Goal: Task Accomplishment & Management: Use online tool/utility

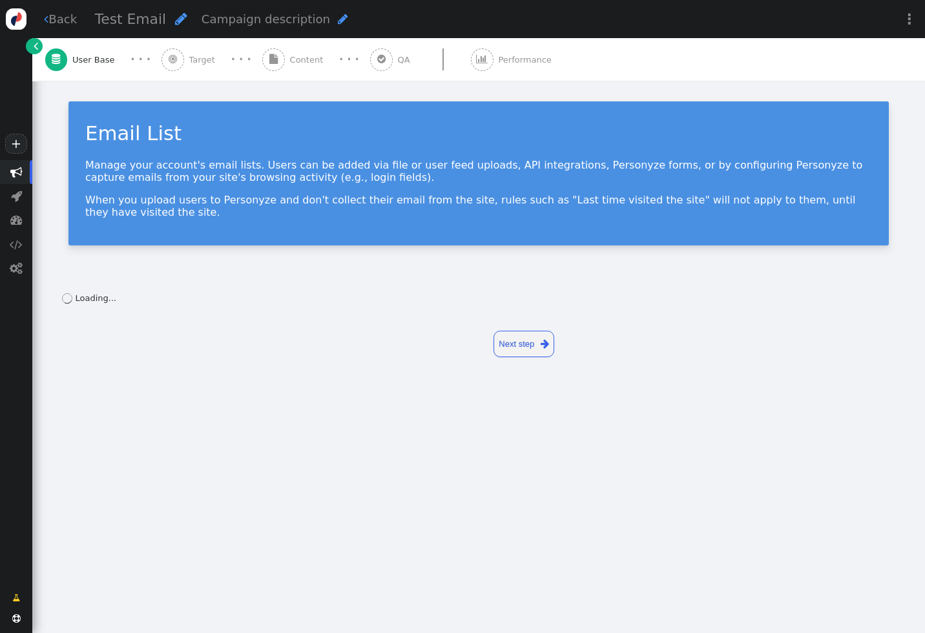
click at [306, 58] on span "Content" at bounding box center [309, 60] width 39 height 13
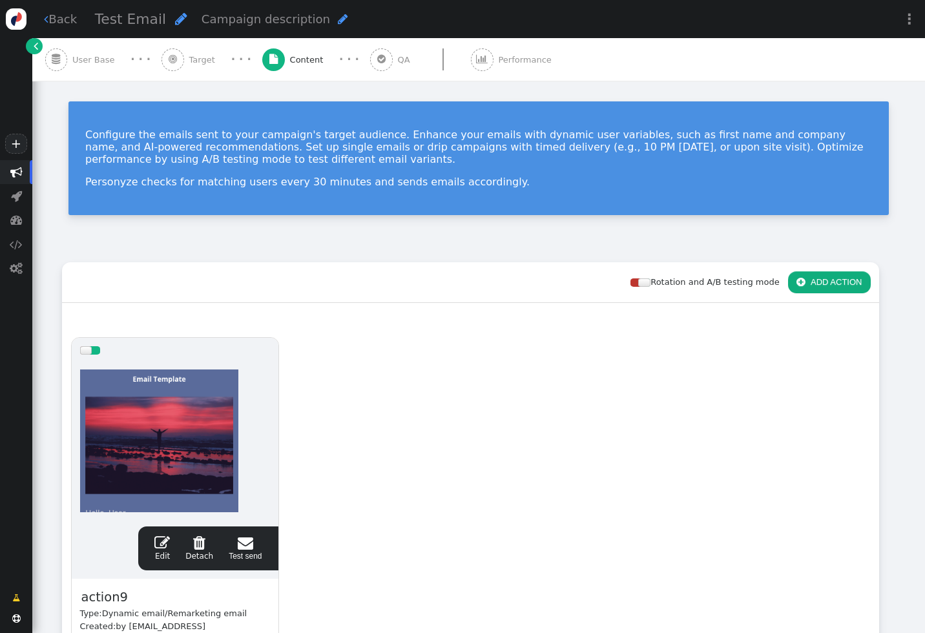
click at [162, 543] on span "" at bounding box center [162, 543] width 16 height 16
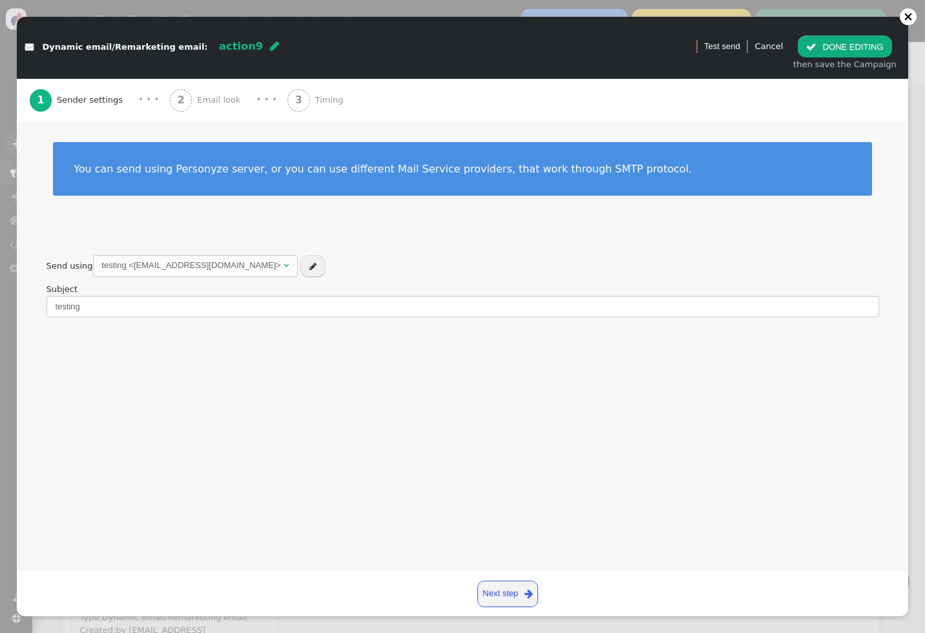
click at [79, 96] on span "Sender settings" at bounding box center [92, 100] width 71 height 13
click at [310, 267] on span "" at bounding box center [313, 266] width 7 height 8
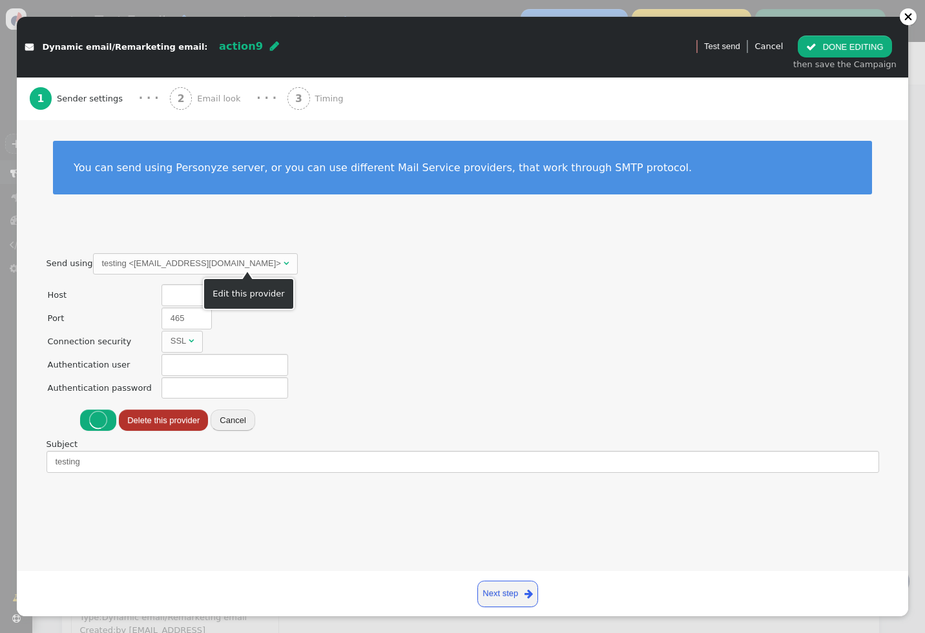
click at [204, 261] on div "testing <[EMAIL_ADDRESS][DOMAIN_NAME]>" at bounding box center [191, 263] width 179 height 13
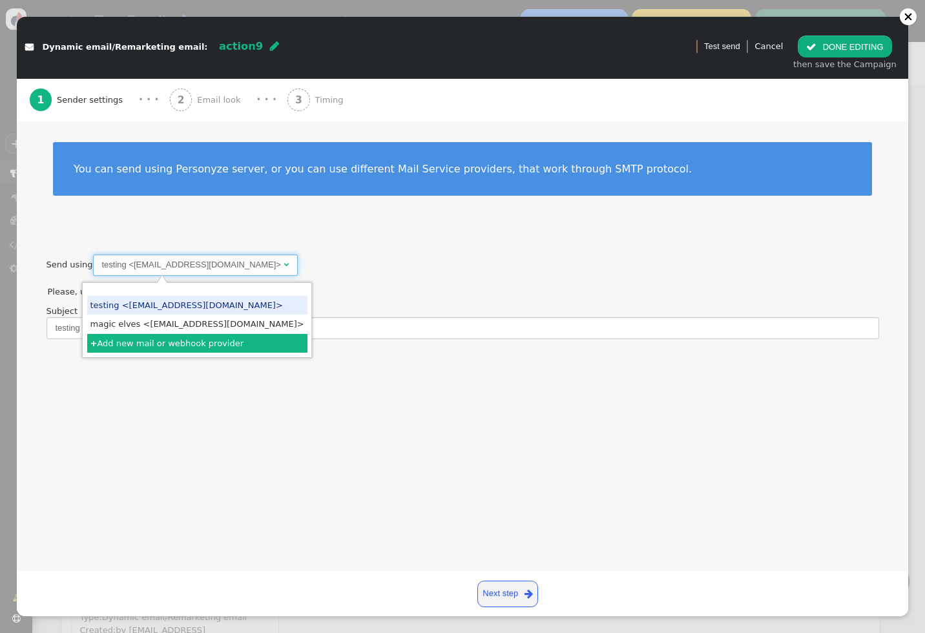
click at [277, 259] on div "Send using testing <[EMAIL_ADDRESS][DOMAIN_NAME]>   Use Personyze mail server…" at bounding box center [463, 277] width 833 height 45
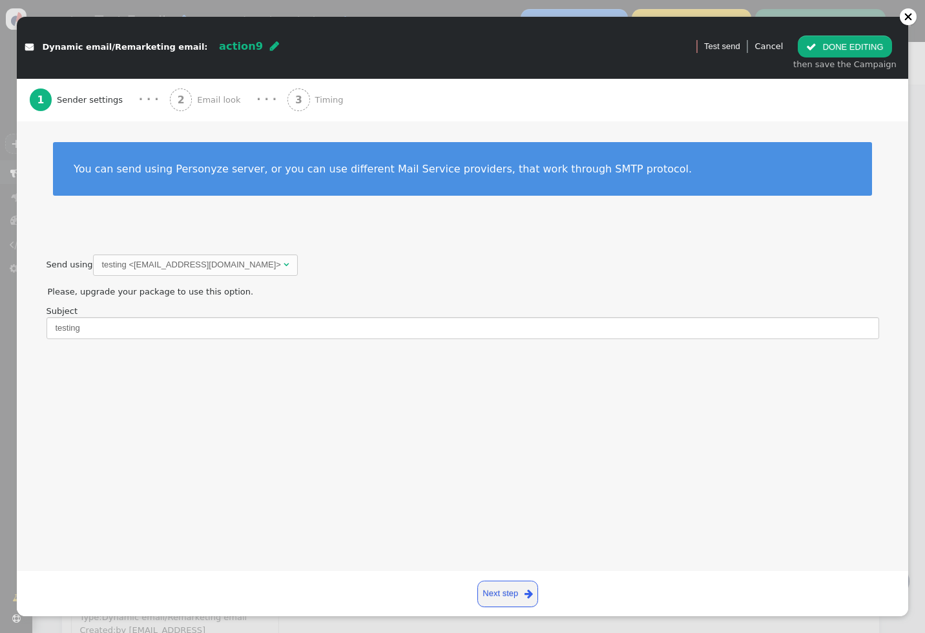
click at [220, 96] on span "Email look" at bounding box center [221, 100] width 48 height 13
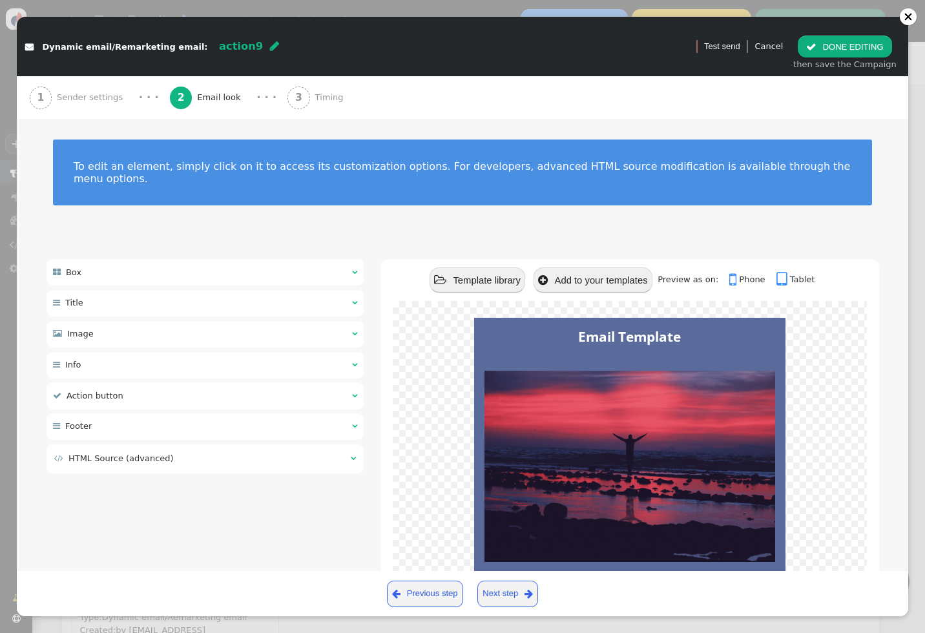
click at [315, 95] on span "Timing" at bounding box center [332, 97] width 34 height 13
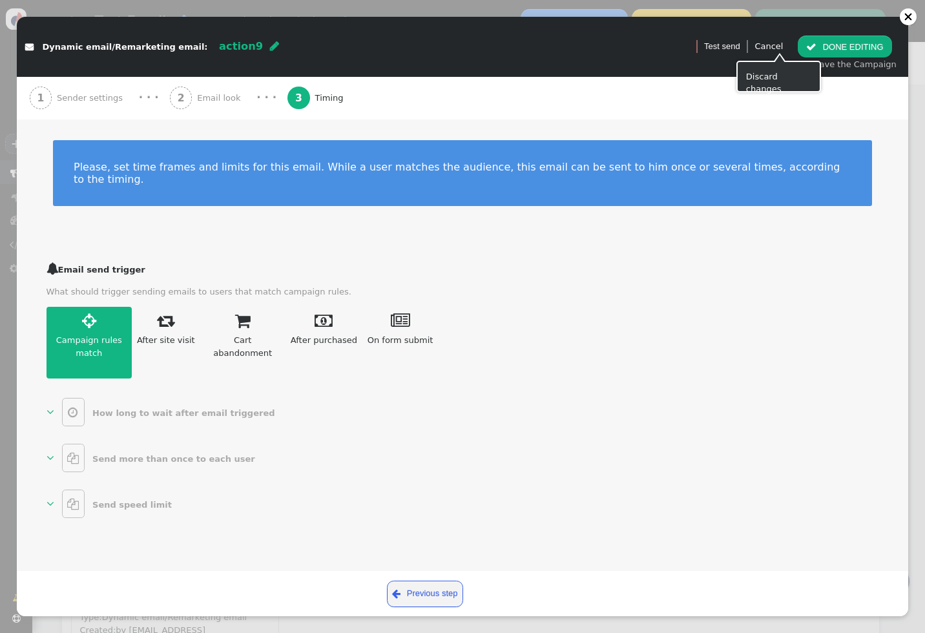
click at [780, 45] on link "Cancel" at bounding box center [769, 46] width 28 height 10
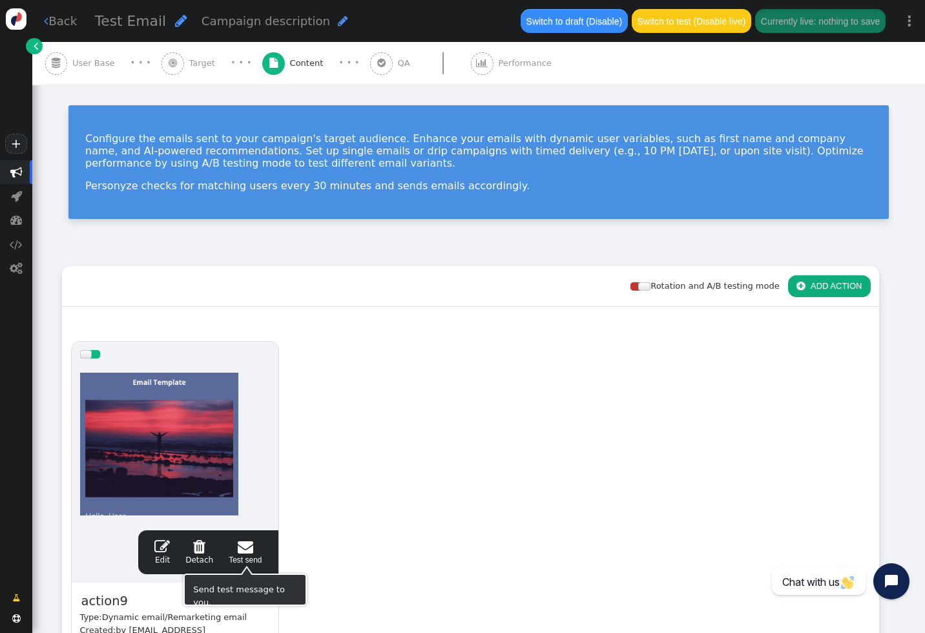
click at [200, 545] on span "" at bounding box center [199, 547] width 28 height 16
click at [368, 561] on div "drag this  Edit  Detach  Test send action9 Type: Dynamic email/Remarketing e…" at bounding box center [471, 535] width 816 height 405
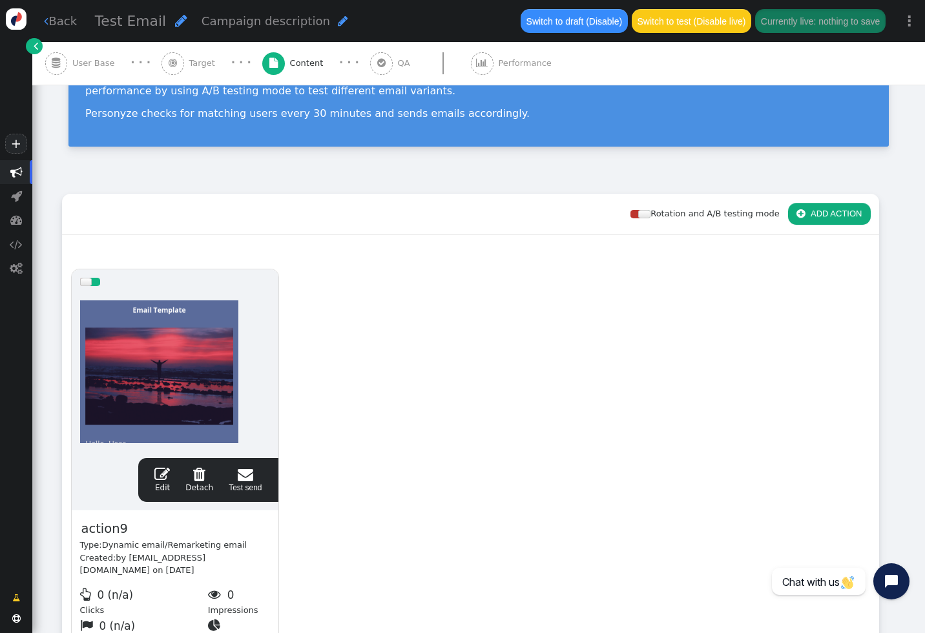
scroll to position [189, 0]
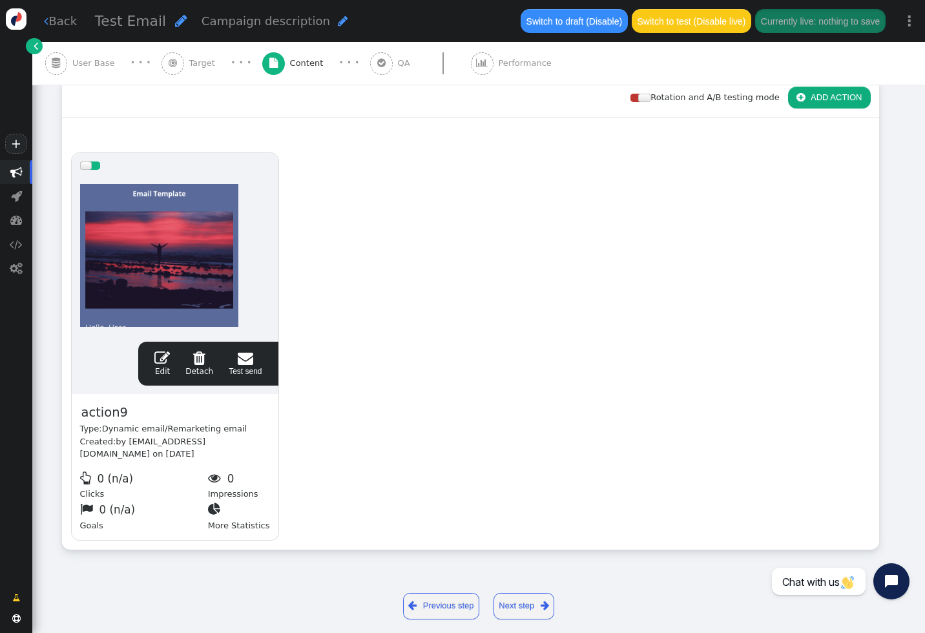
click at [195, 365] on link " Detach" at bounding box center [199, 363] width 28 height 27
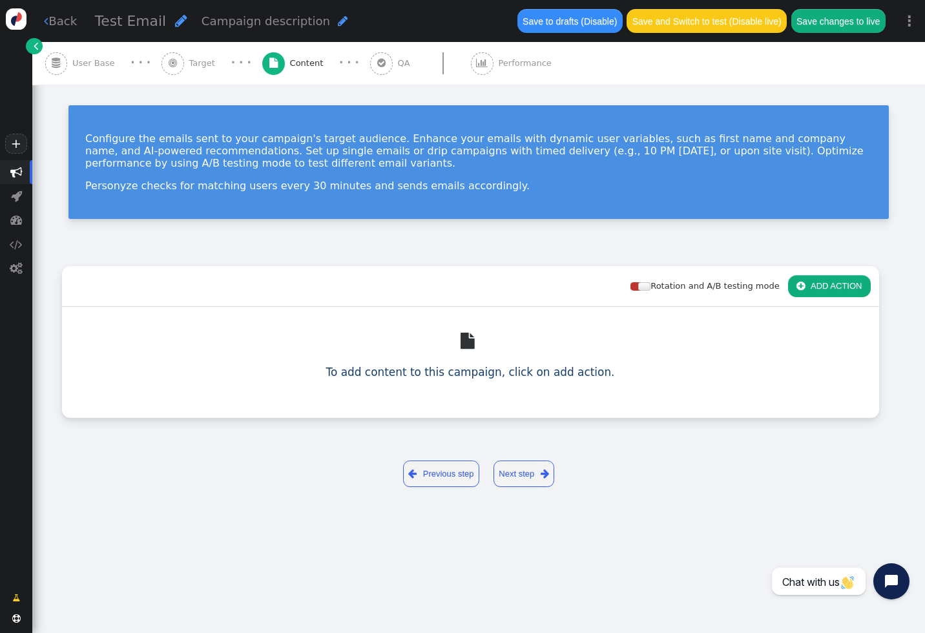
scroll to position [0, 0]
click at [801, 292] on button " ADD ACTION" at bounding box center [829, 286] width 83 height 22
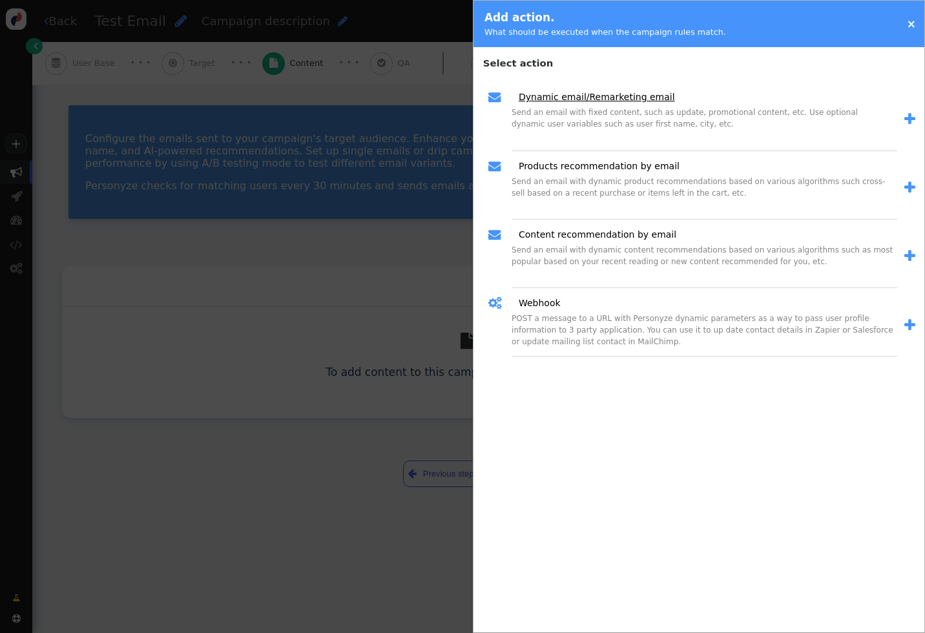
click at [551, 96] on link "Dynamic email/Remarketing email" at bounding box center [592, 97] width 165 height 14
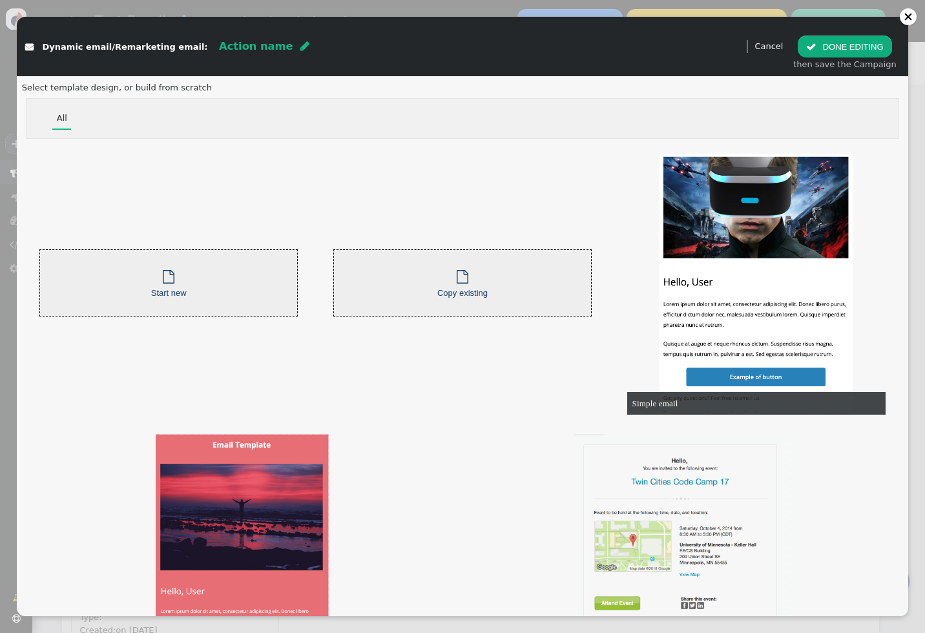
scroll to position [92, 0]
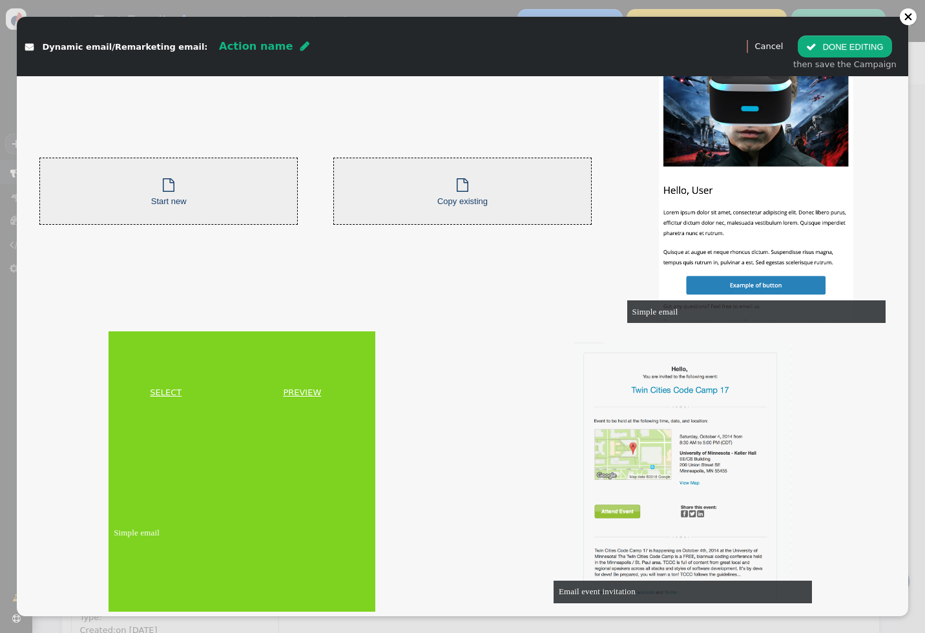
click at [160, 391] on link "SELECT" at bounding box center [165, 392] width 109 height 13
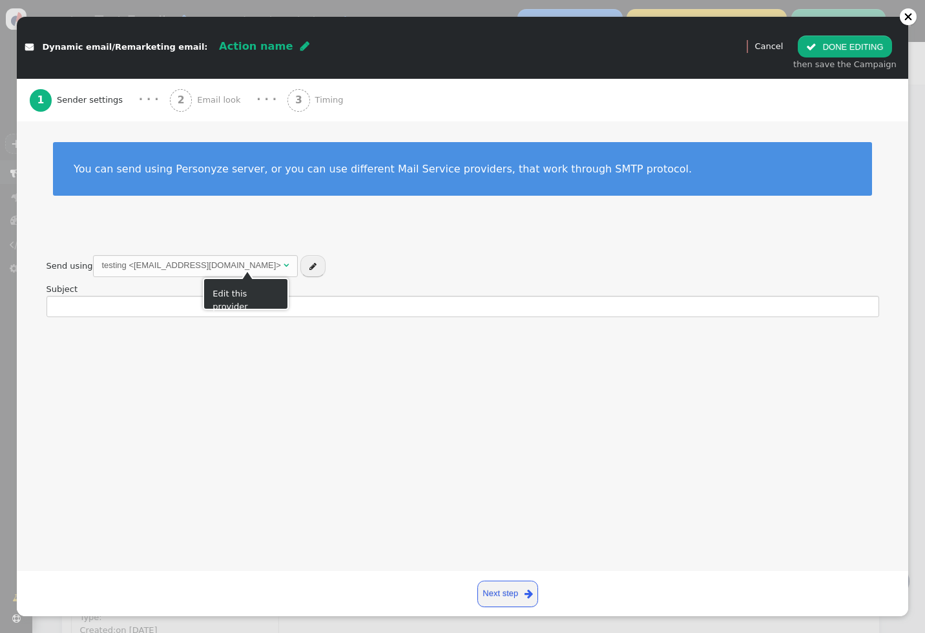
click at [301, 265] on button "" at bounding box center [313, 266] width 25 height 22
click at [150, 262] on div "testing <[EMAIL_ADDRESS][DOMAIN_NAME]>" at bounding box center [191, 265] width 179 height 13
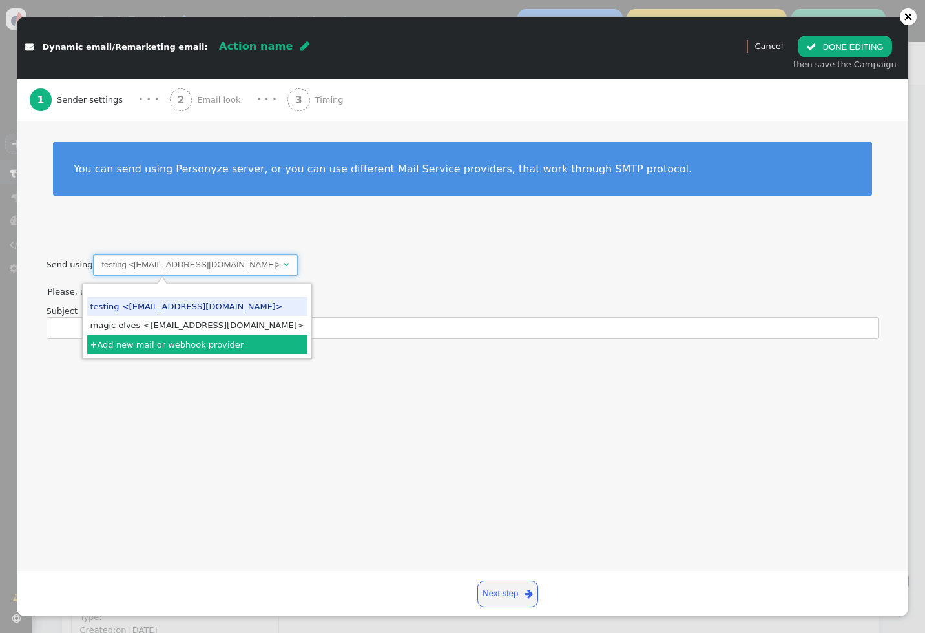
click at [76, 264] on div "Send using testing <[EMAIL_ADDRESS][DOMAIN_NAME]>   Use Personyze mail server…" at bounding box center [463, 277] width 833 height 45
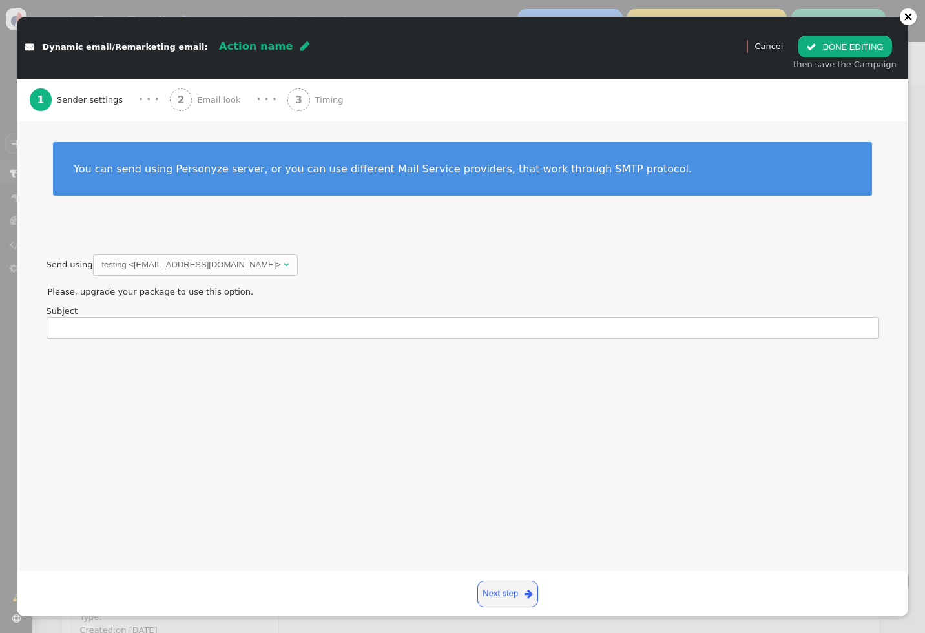
click at [217, 163] on div "You can send using Personyze server, or you can use different Mail Service prov…" at bounding box center [463, 169] width 778 height 12
click at [355, 177] on div "You can send using Personyze server, or you can use different Mail Service prov…" at bounding box center [462, 169] width 819 height 54
click at [344, 169] on div "You can send using Personyze server, or you can use different Mail Service prov…" at bounding box center [463, 169] width 778 height 12
click at [133, 341] on div "Send an email with fixed content, such as update, promotional content, etc. Use…" at bounding box center [463, 346] width 892 height 450
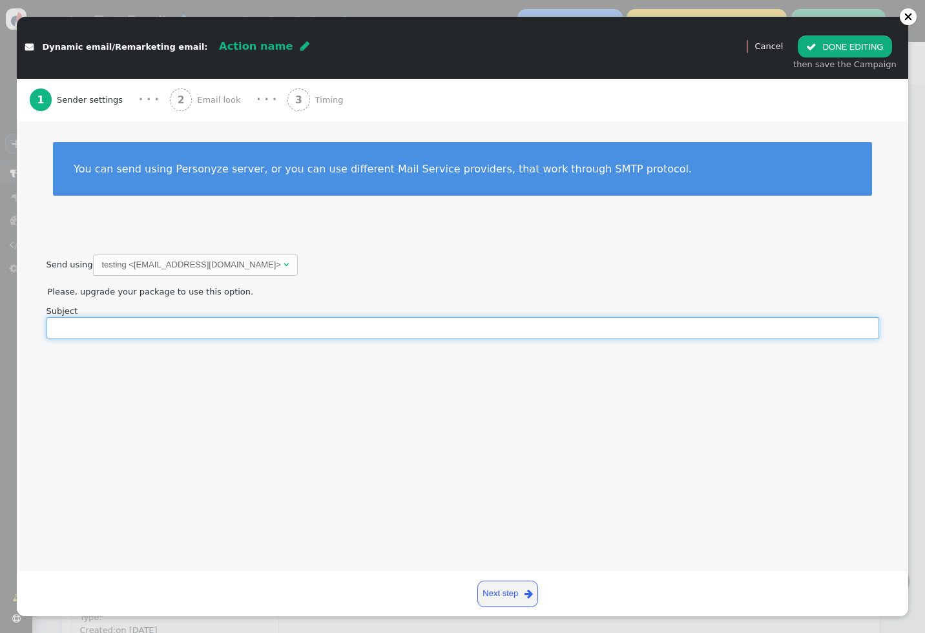
click at [154, 325] on input "text" at bounding box center [463, 328] width 833 height 22
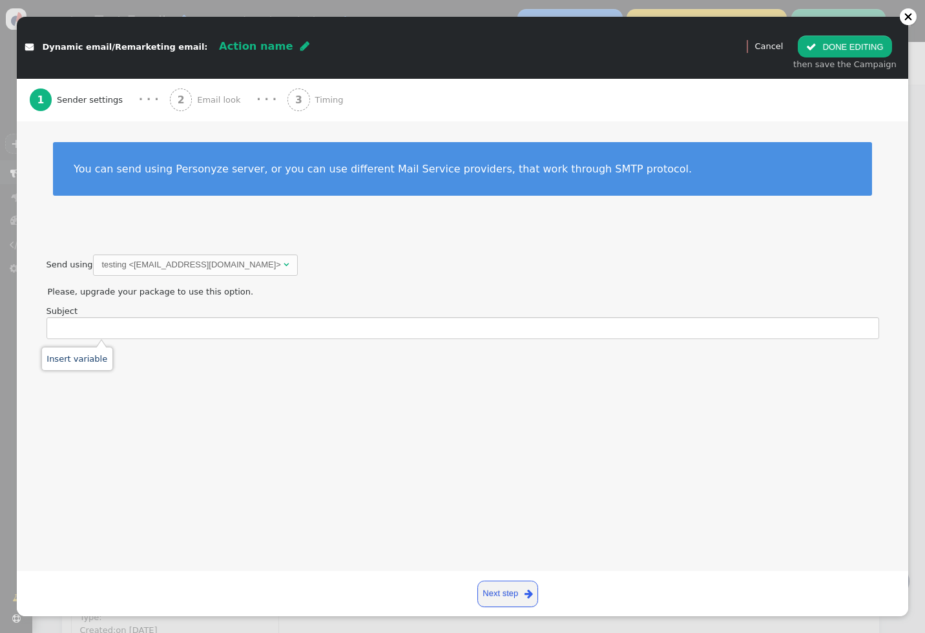
click at [136, 299] on table "Use Personyze mail server Mail provider (SMTP) Webhook (HTTP POST) URL Body for…" at bounding box center [155, 292] width 217 height 16
click at [156, 289] on td "Please, upgrade your package to use this option." at bounding box center [155, 292] width 215 height 13
click at [192, 261] on div "testing <[EMAIL_ADDRESS][DOMAIN_NAME]>" at bounding box center [191, 265] width 179 height 13
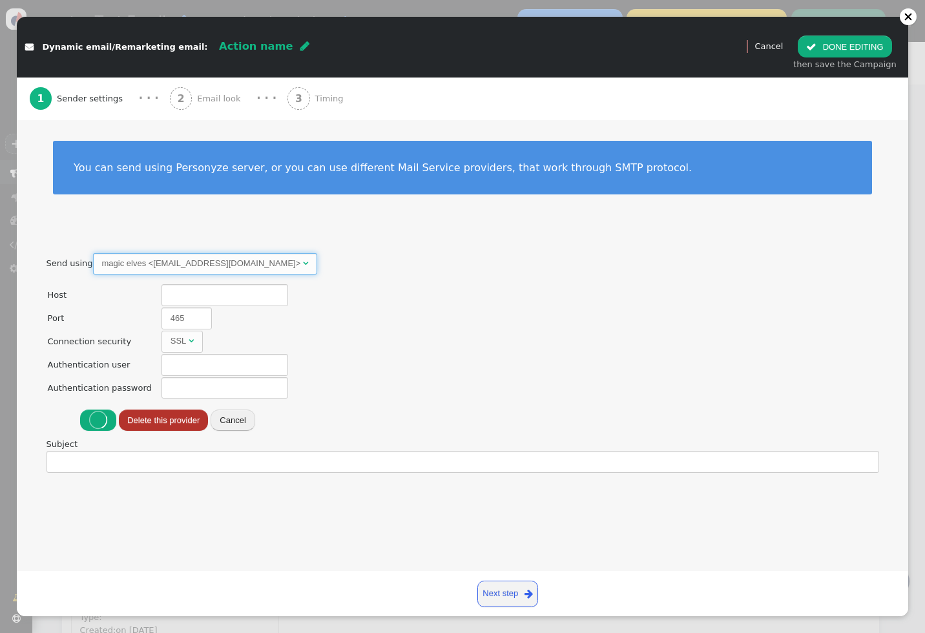
type input "[DOMAIN_NAME]"
type input "53ad03160375b2"
type input "47ccc3560392f1"
click at [151, 260] on div "magic elves <[EMAIL_ADDRESS][DOMAIN_NAME]>" at bounding box center [201, 263] width 199 height 13
radio input "true"
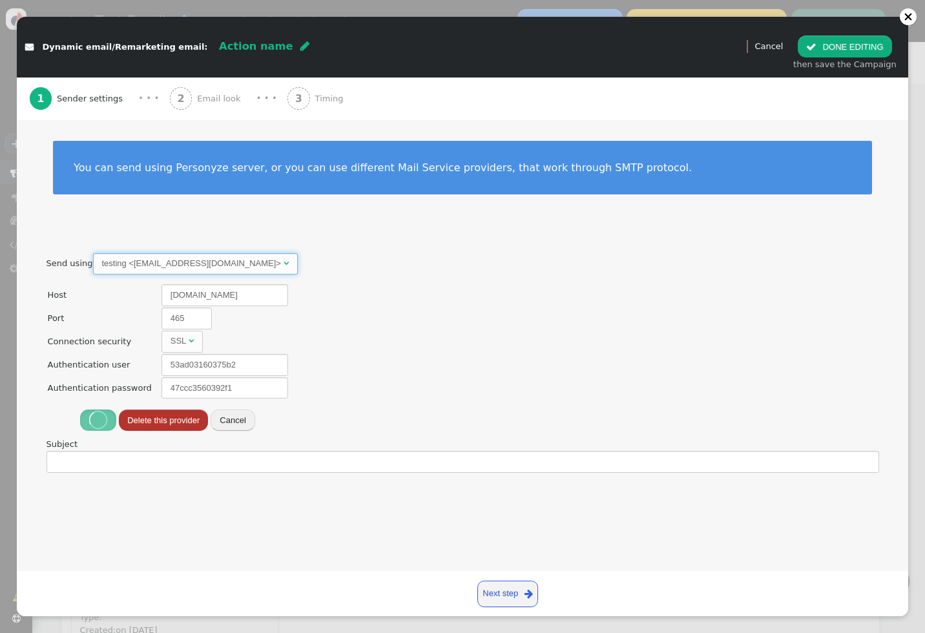
radio input "false"
type input "[EMAIL_ADDRESS][DOMAIN_NAME]"
type input "testing"
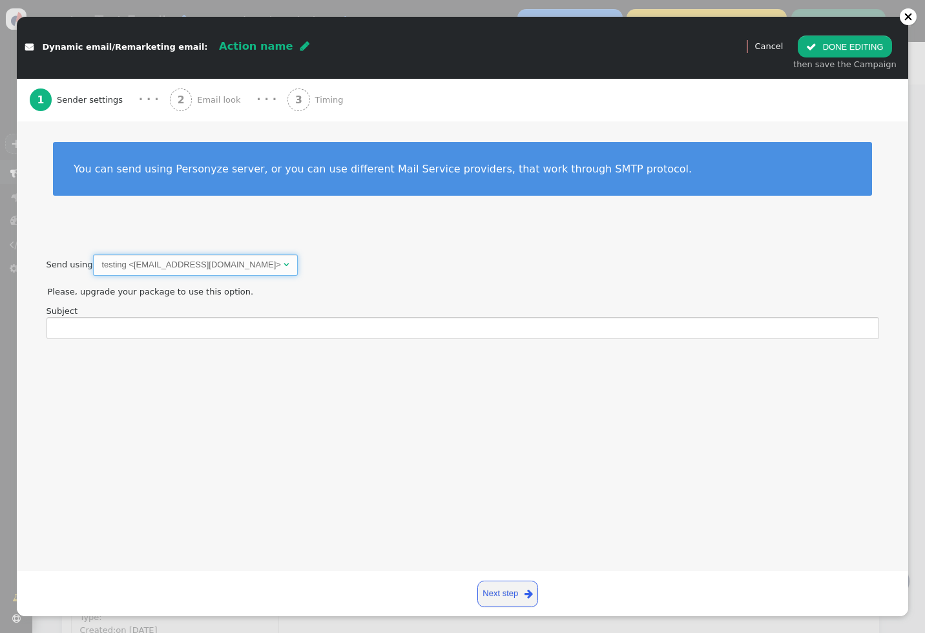
click at [144, 269] on div "testing <[EMAIL_ADDRESS][DOMAIN_NAME]>" at bounding box center [191, 265] width 179 height 13
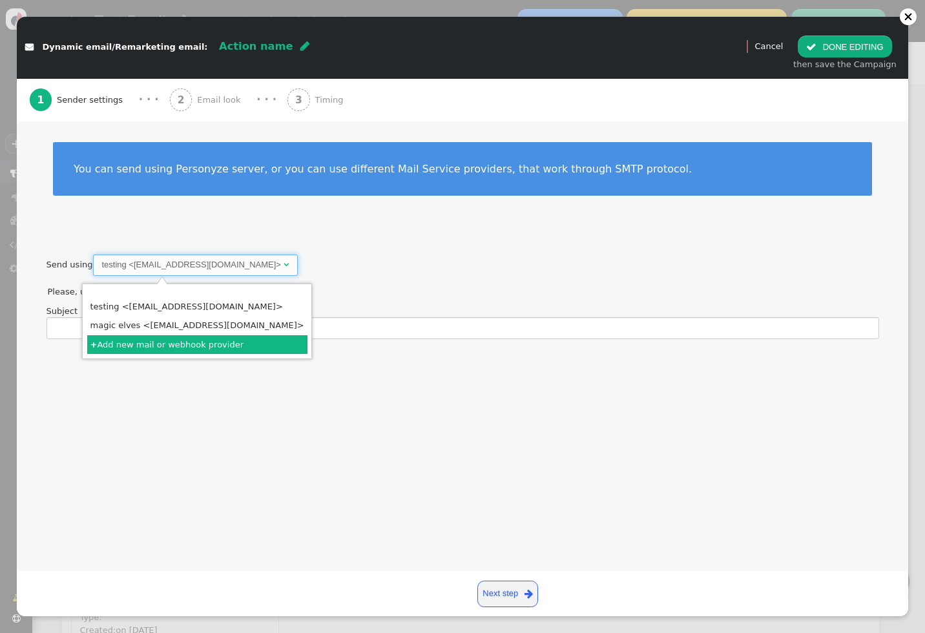
radio input "false"
radio input "true"
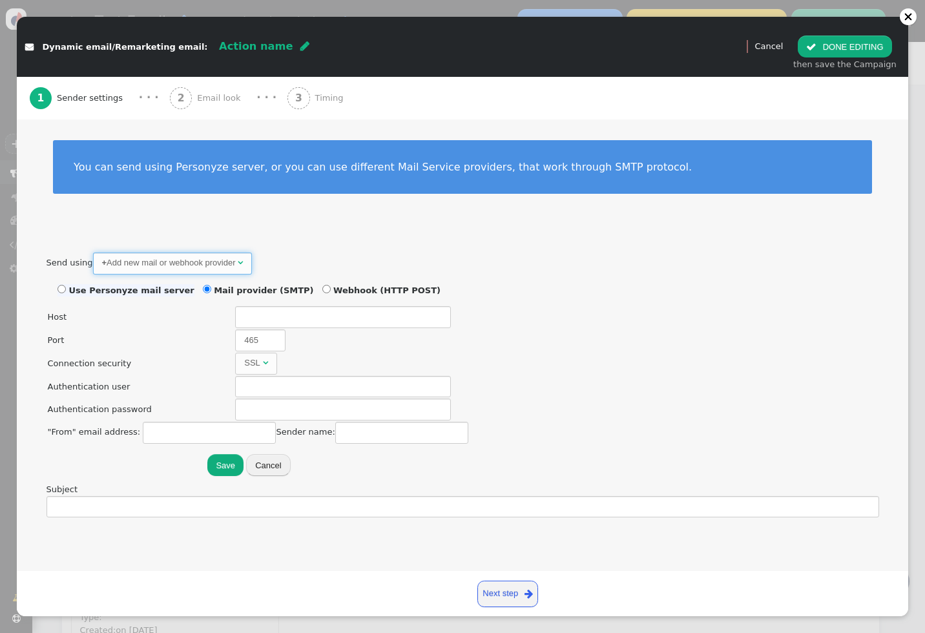
radio input "true"
radio input "false"
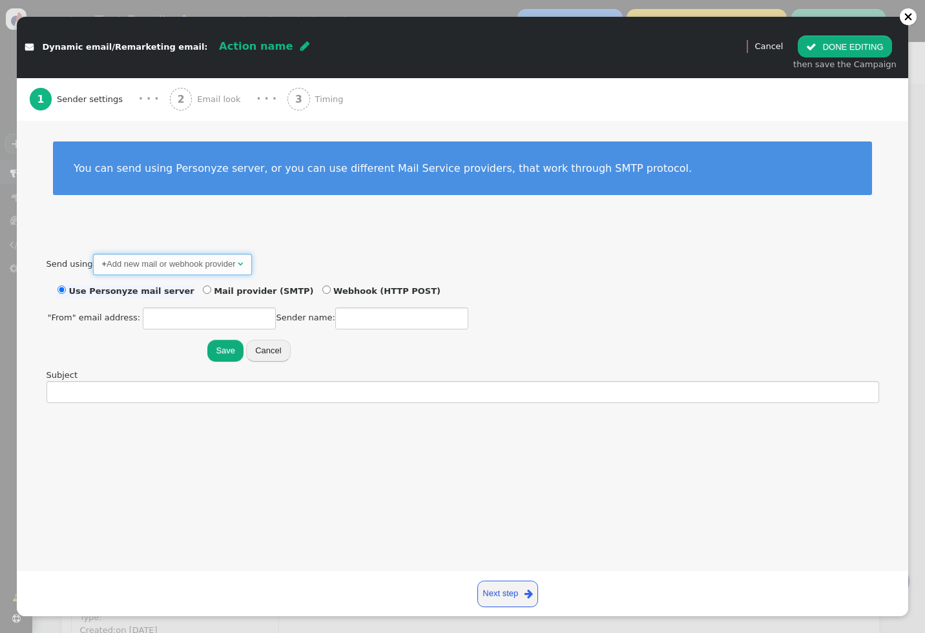
click at [123, 293] on li "Use Personyze mail server" at bounding box center [126, 291] width 137 height 13
click at [158, 315] on input "text" at bounding box center [209, 319] width 133 height 22
type input "test@examplecom"
click at [363, 315] on input "text" at bounding box center [401, 319] width 133 height 22
type input "test sven"
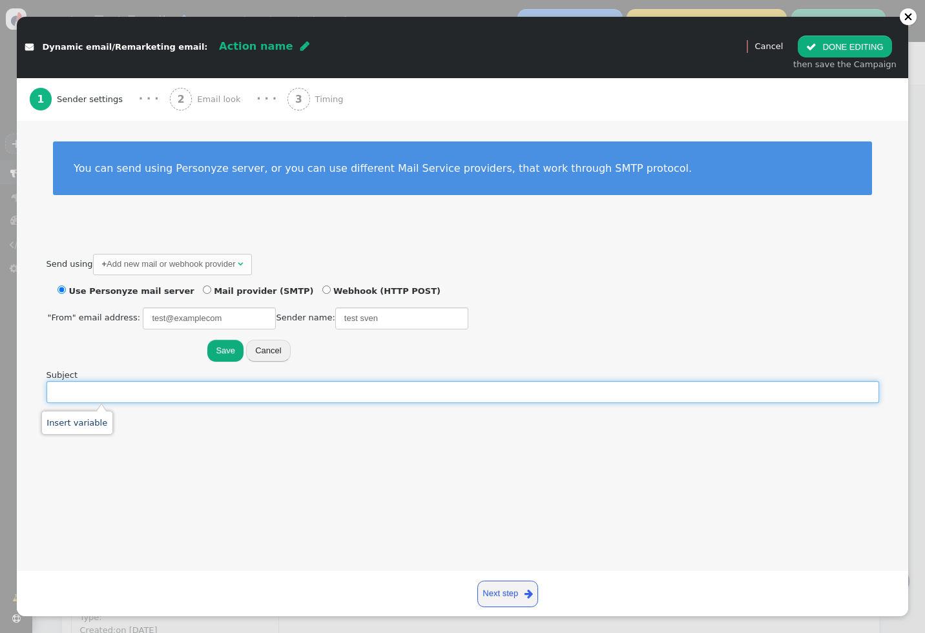
click at [303, 390] on input "text" at bounding box center [463, 392] width 833 height 22
type input "test sven"
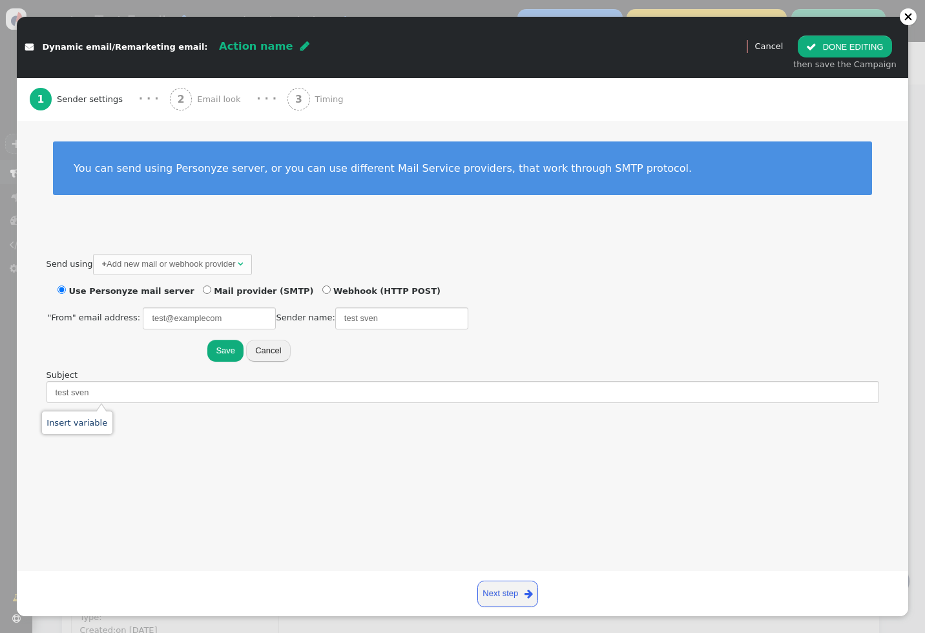
click at [86, 416] on div "Insert variable" at bounding box center [77, 423] width 72 height 24
click at [89, 422] on link "Insert variable" at bounding box center [77, 423] width 61 height 10
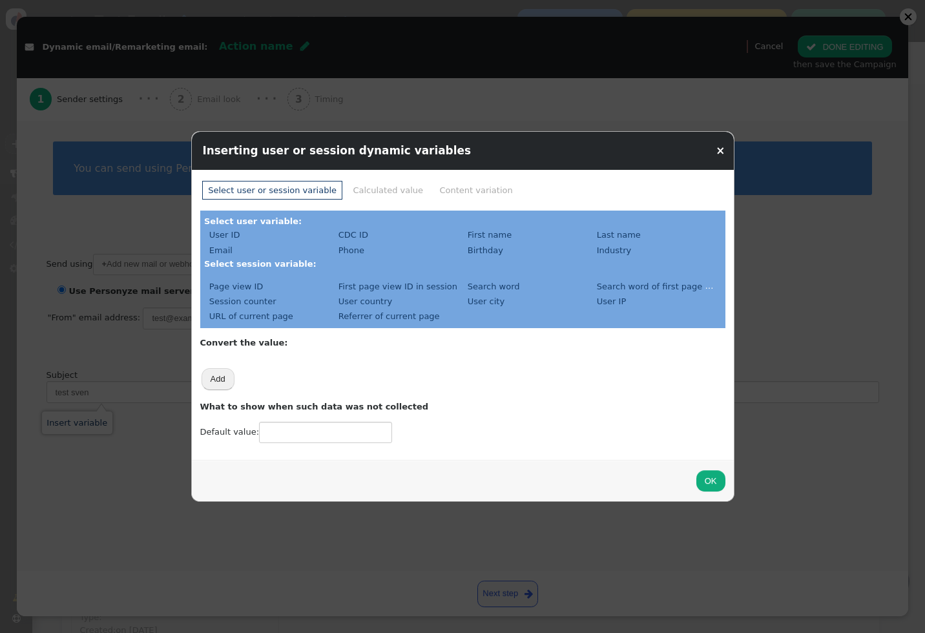
click at [386, 194] on li "Calculated value" at bounding box center [388, 190] width 81 height 19
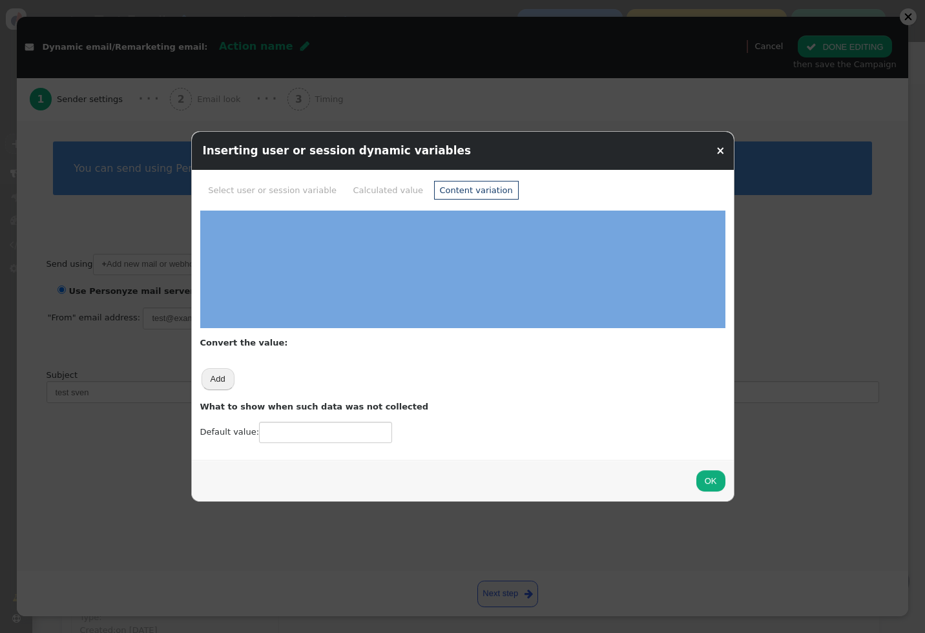
click at [434, 189] on li "Content variation" at bounding box center [476, 190] width 85 height 19
click at [263, 194] on li "Select user or session variable" at bounding box center [272, 190] width 140 height 19
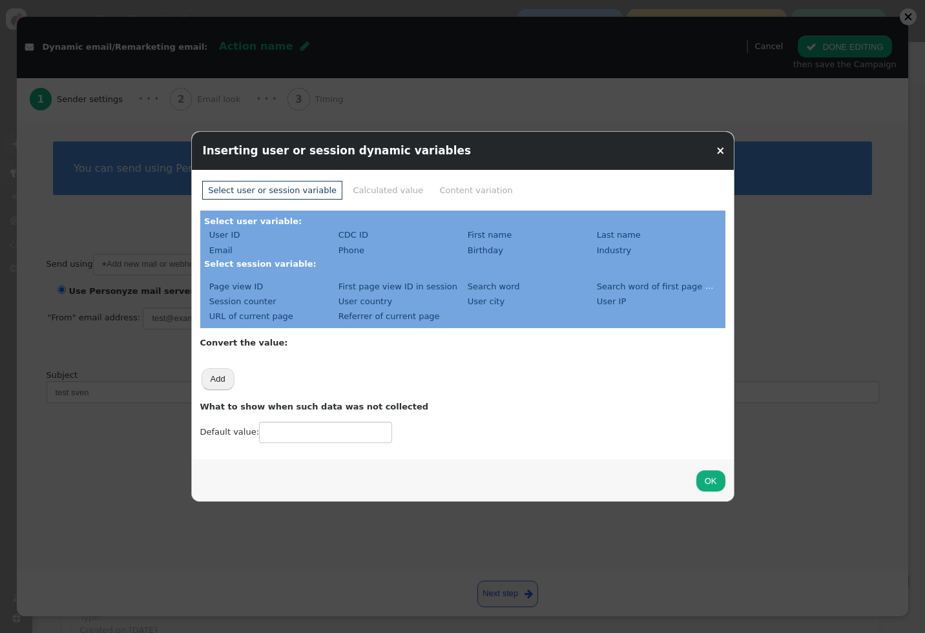
click at [711, 489] on button "OK" at bounding box center [711, 481] width 29 height 22
click at [723, 149] on link "×" at bounding box center [720, 150] width 9 height 13
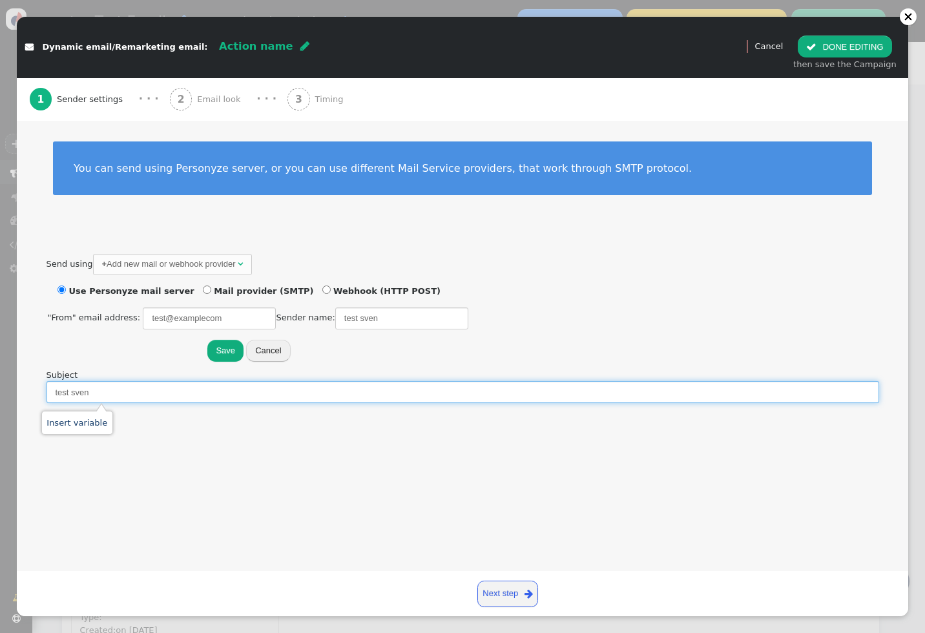
click at [202, 390] on input "test sven" at bounding box center [463, 392] width 833 height 22
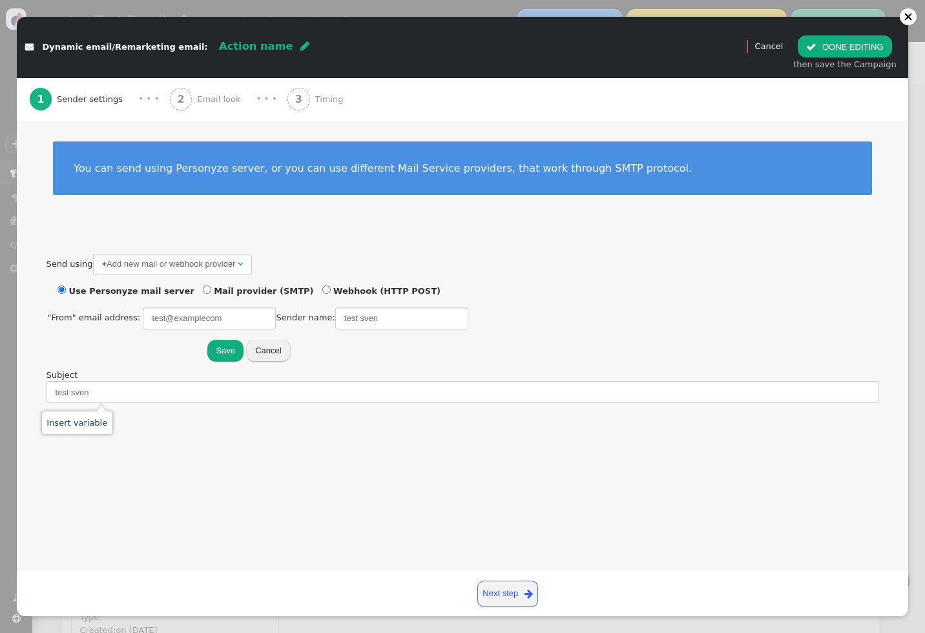
click at [489, 595] on link "Next step " at bounding box center [508, 594] width 61 height 26
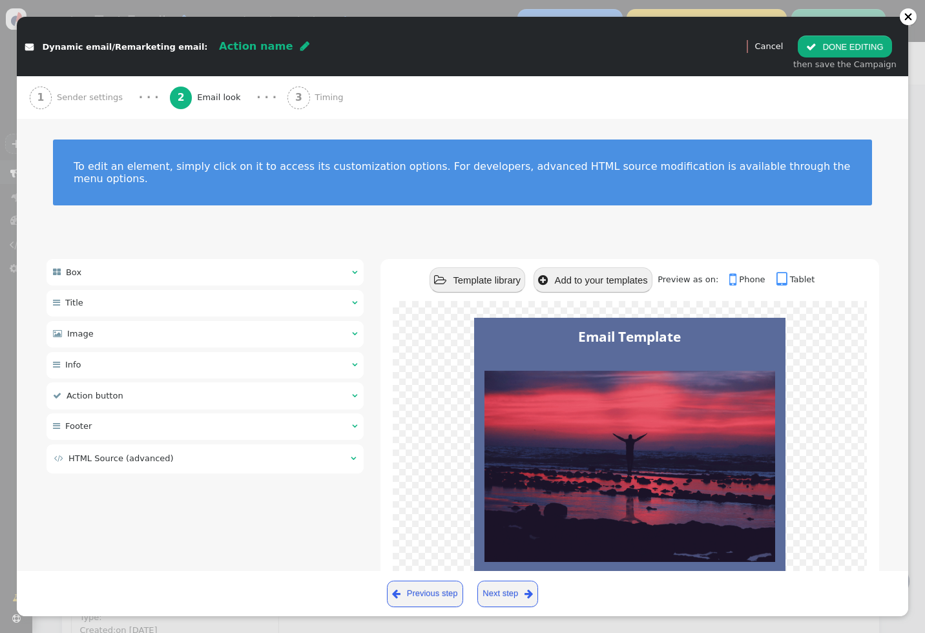
click at [315, 98] on span "Timing" at bounding box center [332, 97] width 34 height 13
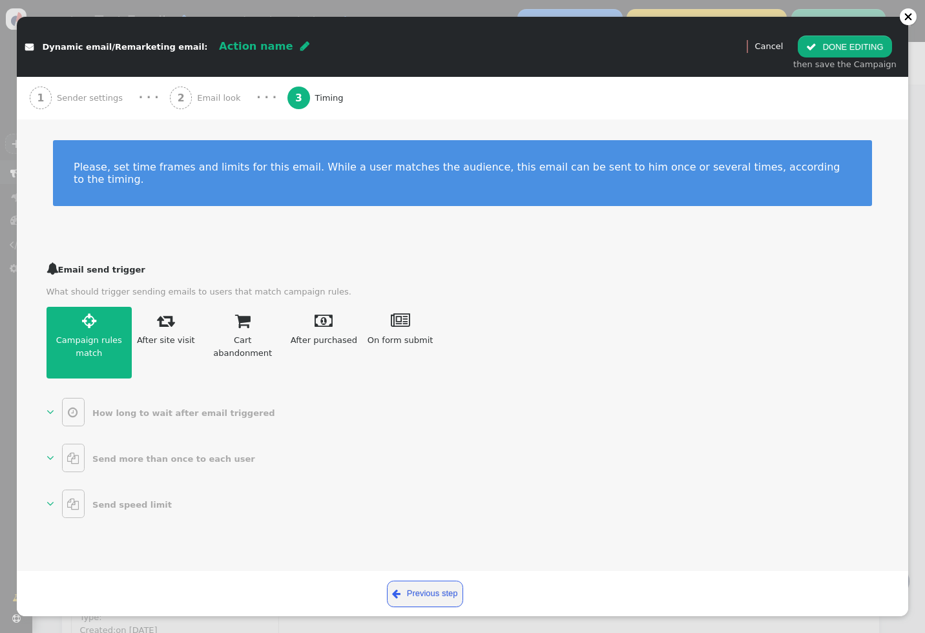
click at [50, 407] on span "" at bounding box center [51, 413] width 8 height 12
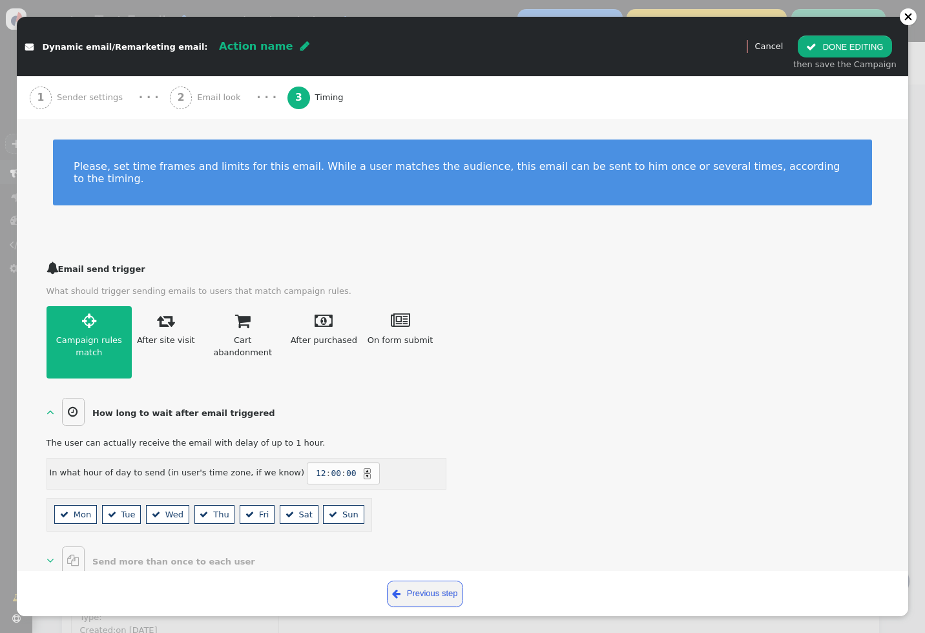
scroll to position [52, 0]
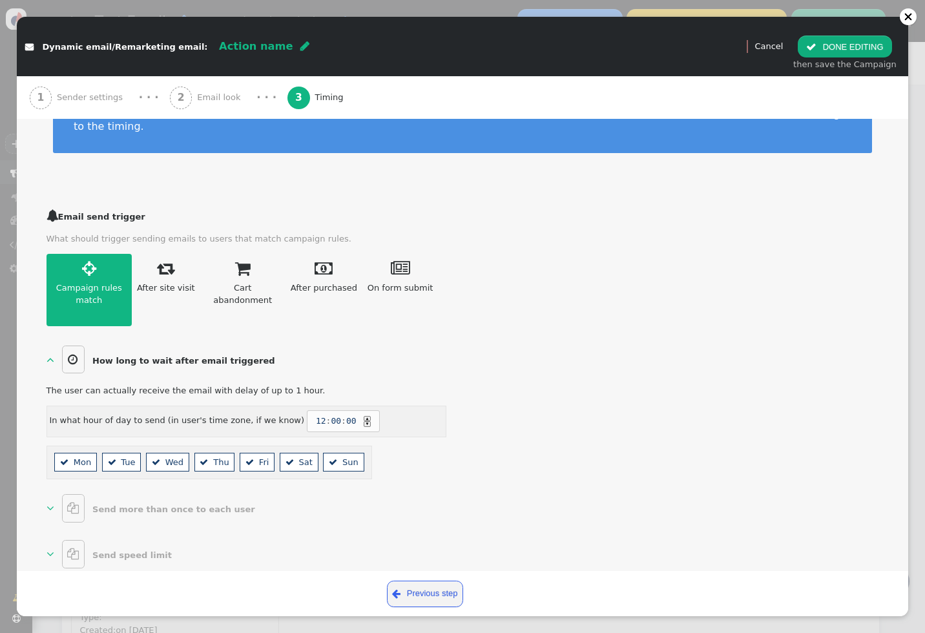
click at [176, 254] on link " After site visit" at bounding box center [166, 290] width 68 height 72
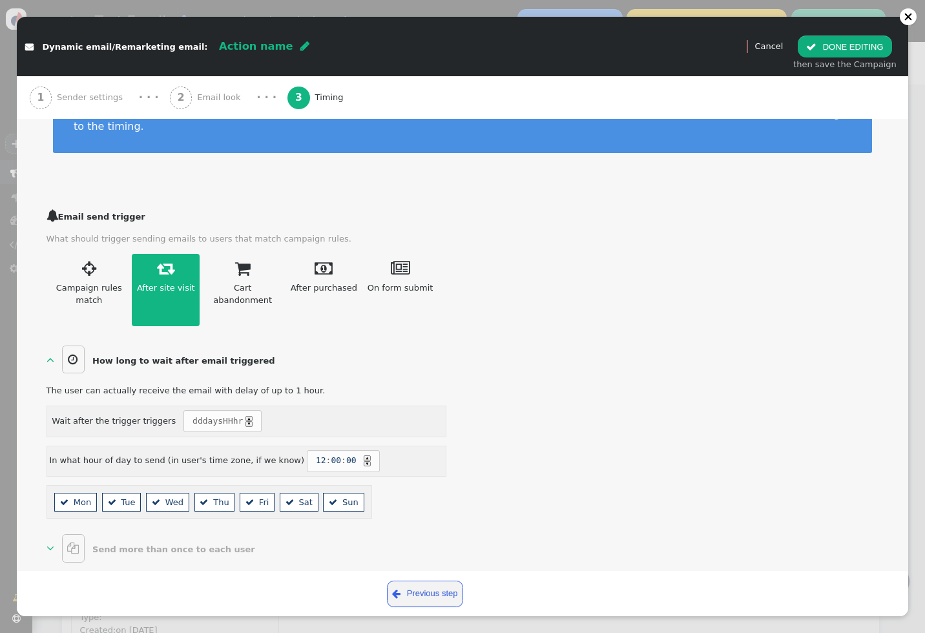
click at [80, 265] on link " Campaign rules match" at bounding box center [90, 290] width 86 height 72
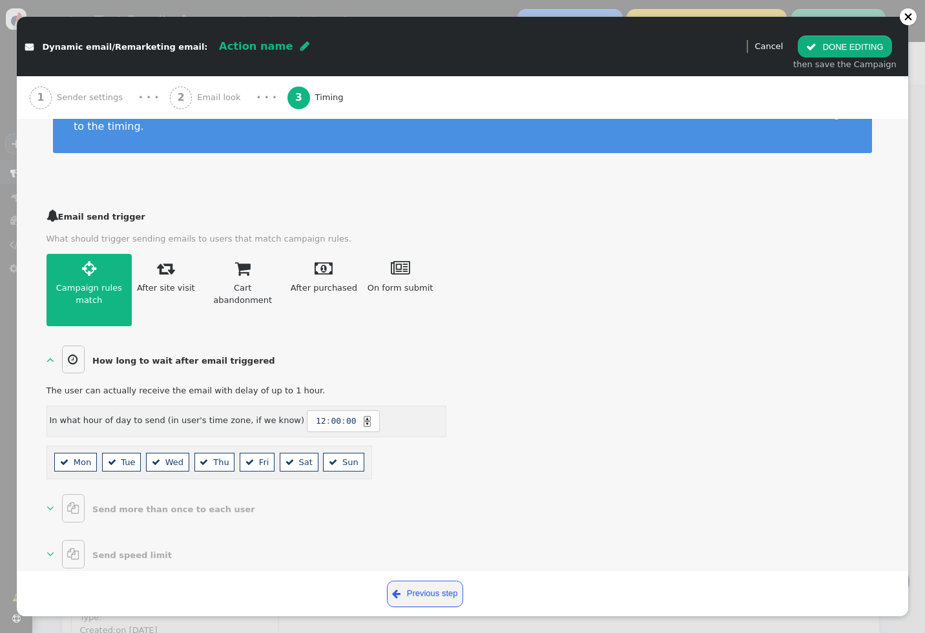
click at [162, 260] on span "" at bounding box center [166, 268] width 18 height 17
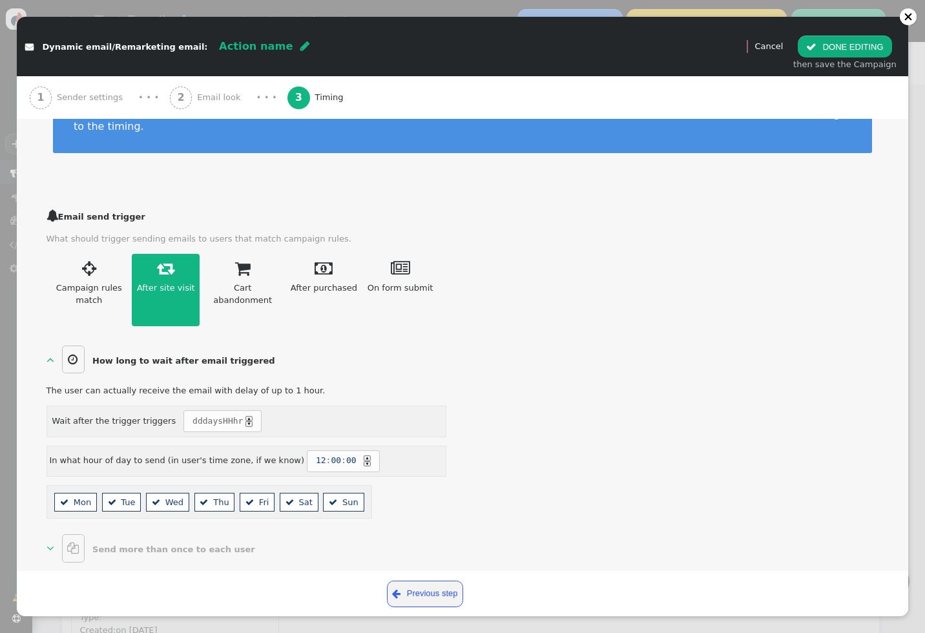
click at [89, 266] on link " Campaign rules match" at bounding box center [90, 290] width 86 height 72
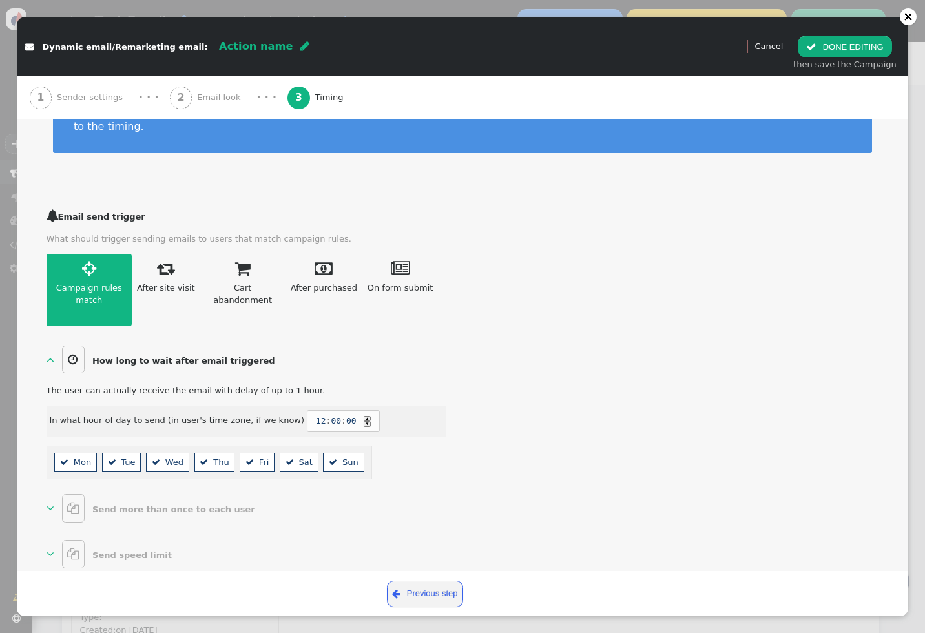
click at [246, 282] on div "Cart abandonment" at bounding box center [243, 294] width 76 height 25
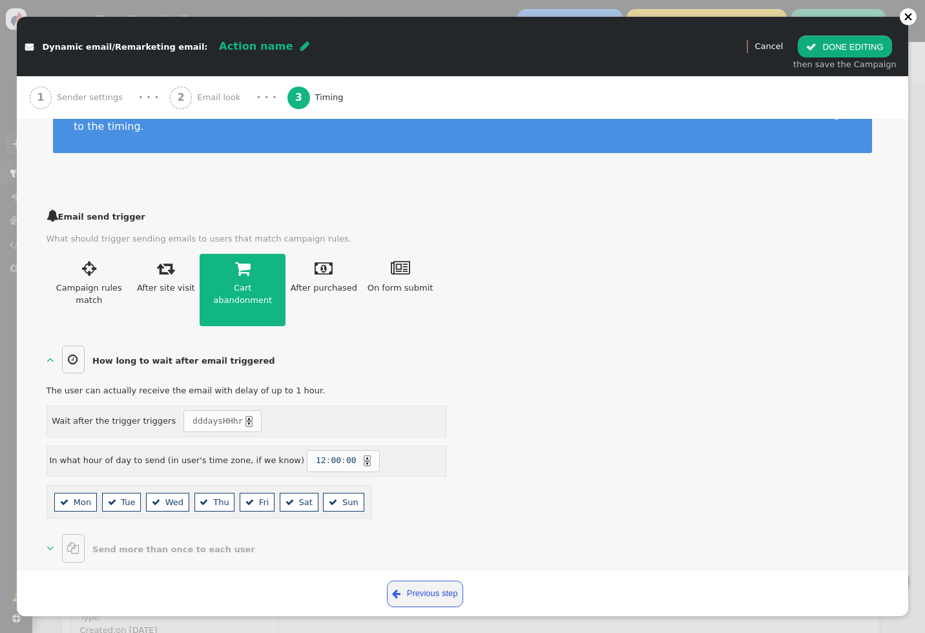
click at [320, 265] on link " After purchased" at bounding box center [324, 290] width 77 height 72
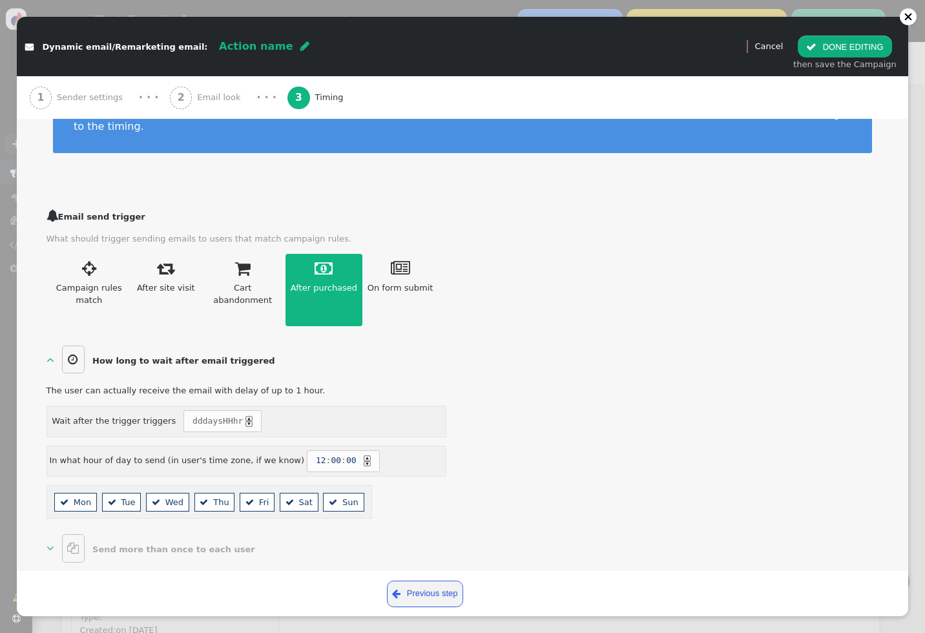
click at [401, 265] on link " On form submit Select action" at bounding box center [401, 290] width 76 height 72
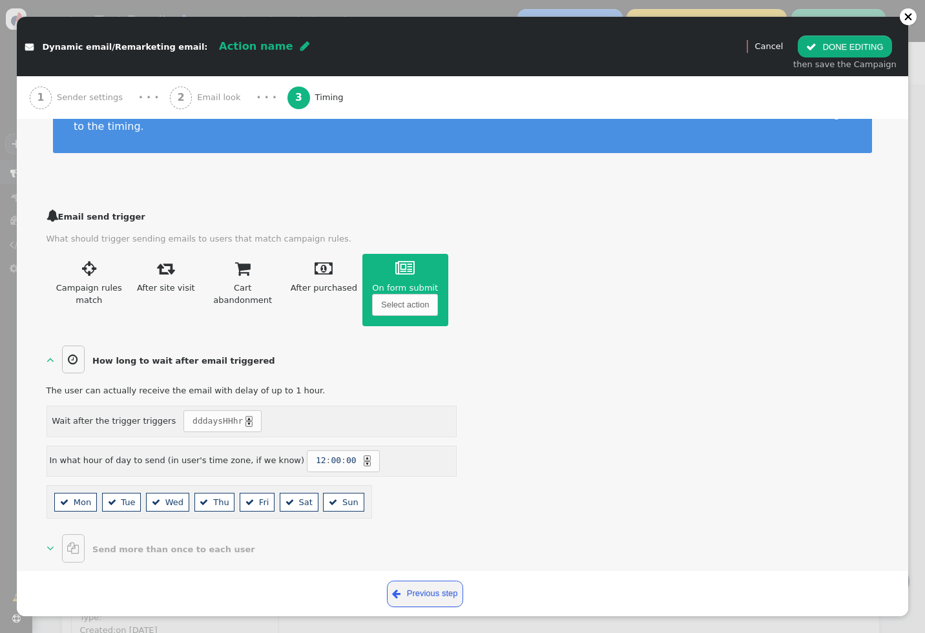
click at [315, 260] on span "" at bounding box center [324, 268] width 18 height 17
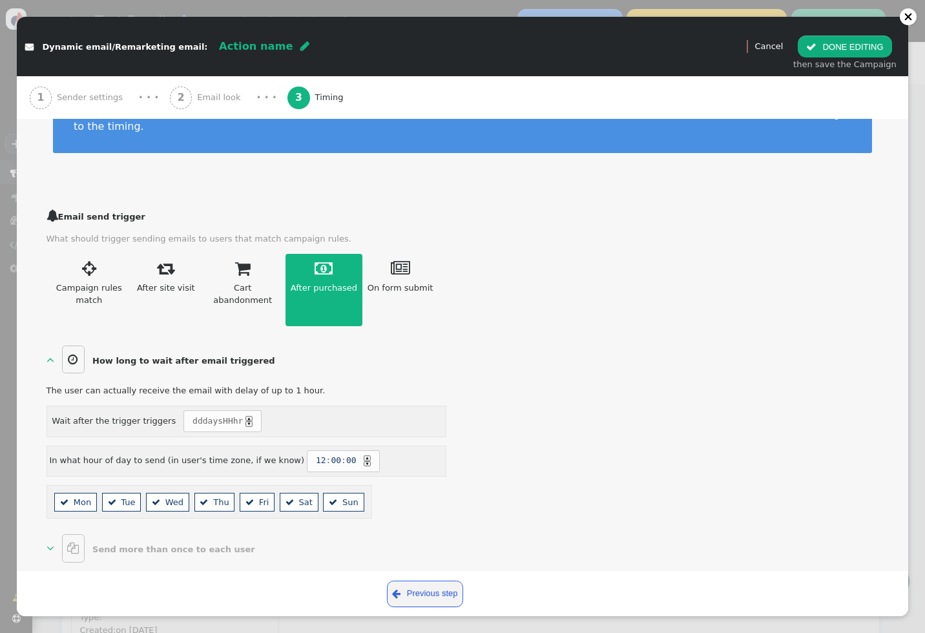
click at [237, 260] on span "" at bounding box center [243, 268] width 16 height 17
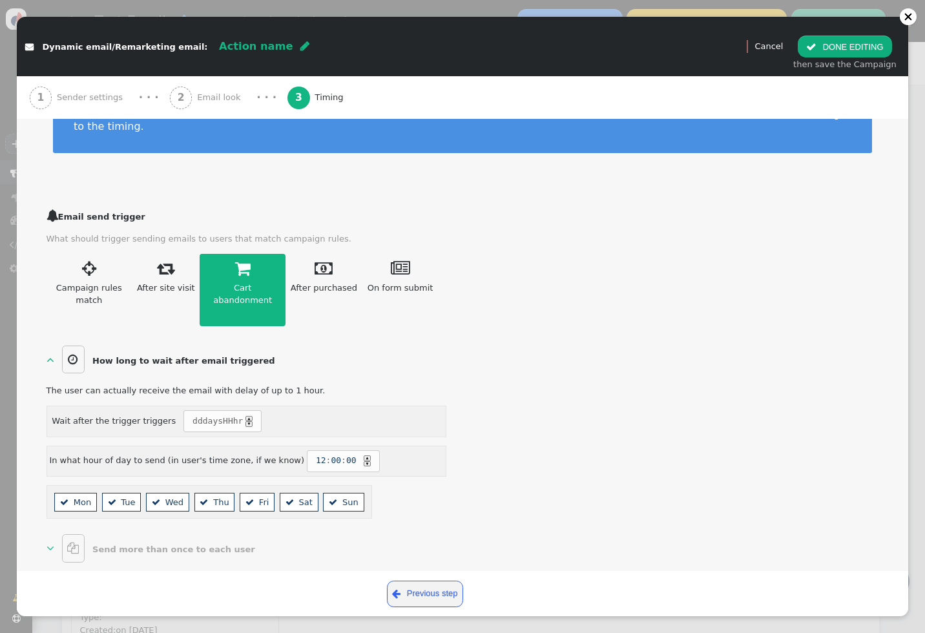
click at [166, 260] on span "" at bounding box center [166, 268] width 18 height 17
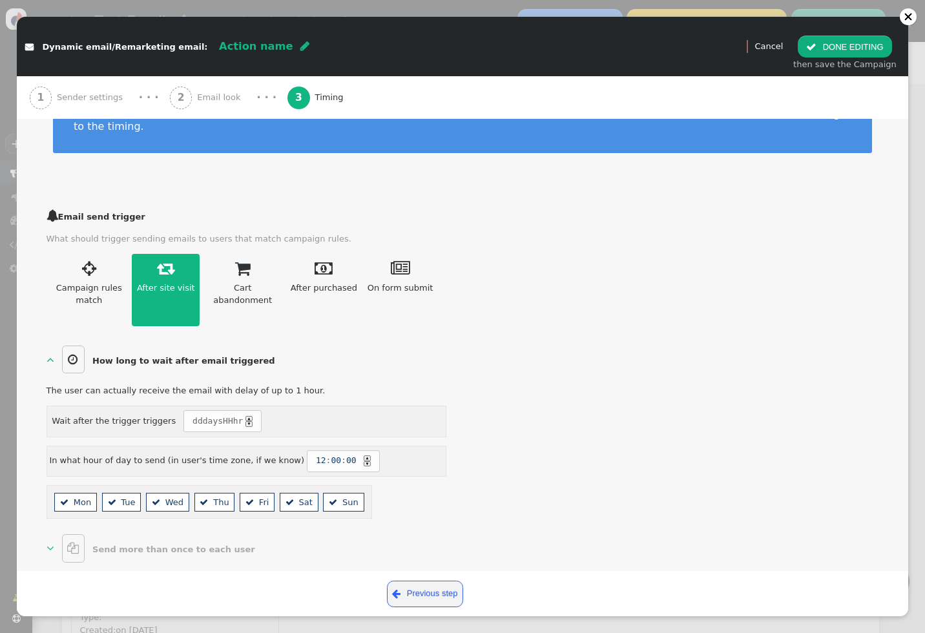
click at [85, 262] on span "" at bounding box center [89, 268] width 14 height 17
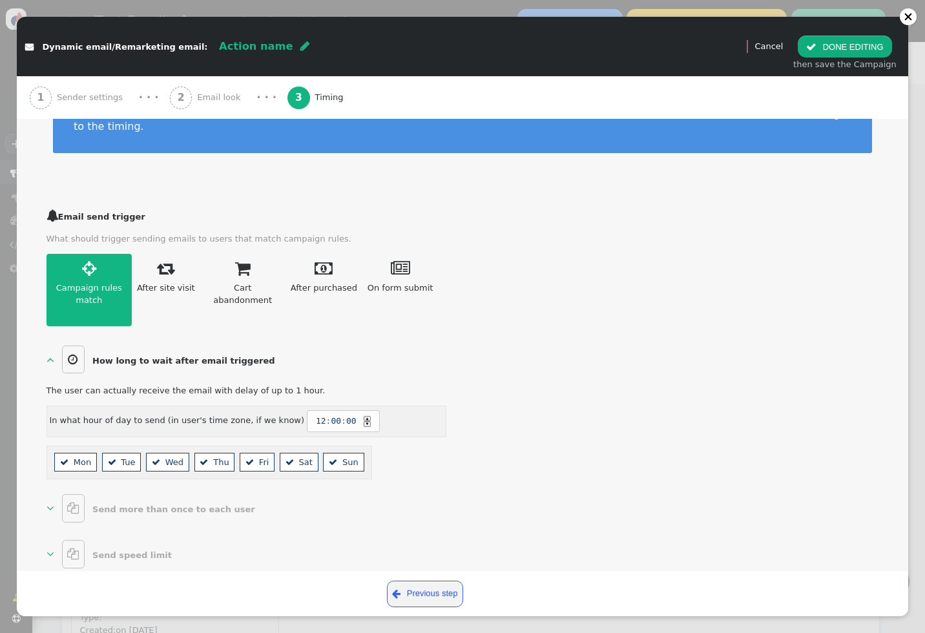
click at [92, 551] on b "Send speed limit" at bounding box center [131, 556] width 79 height 10
click at [130, 494] on link "  Send more than once to each user " at bounding box center [154, 508] width 215 height 28
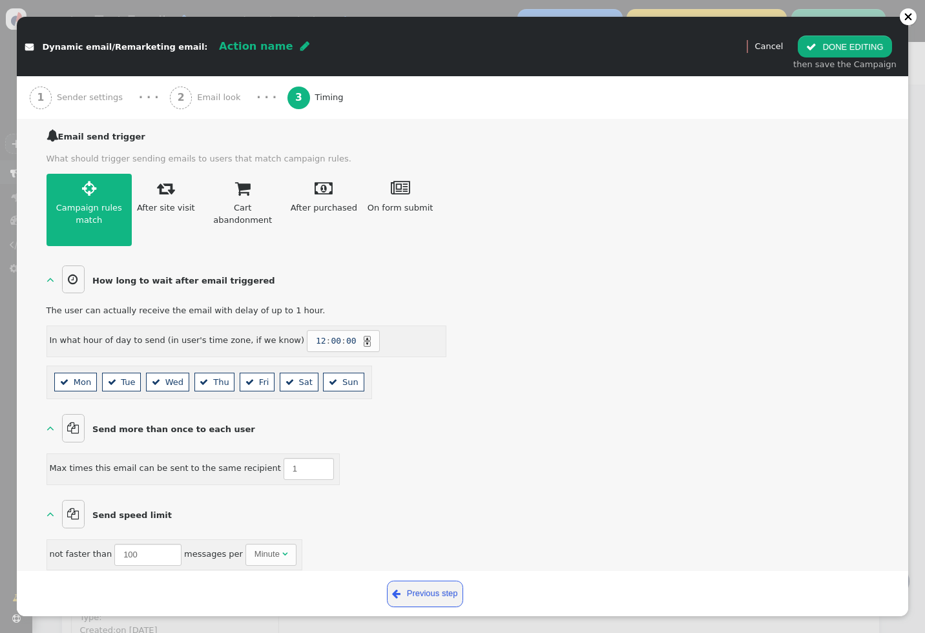
scroll to position [0, 0]
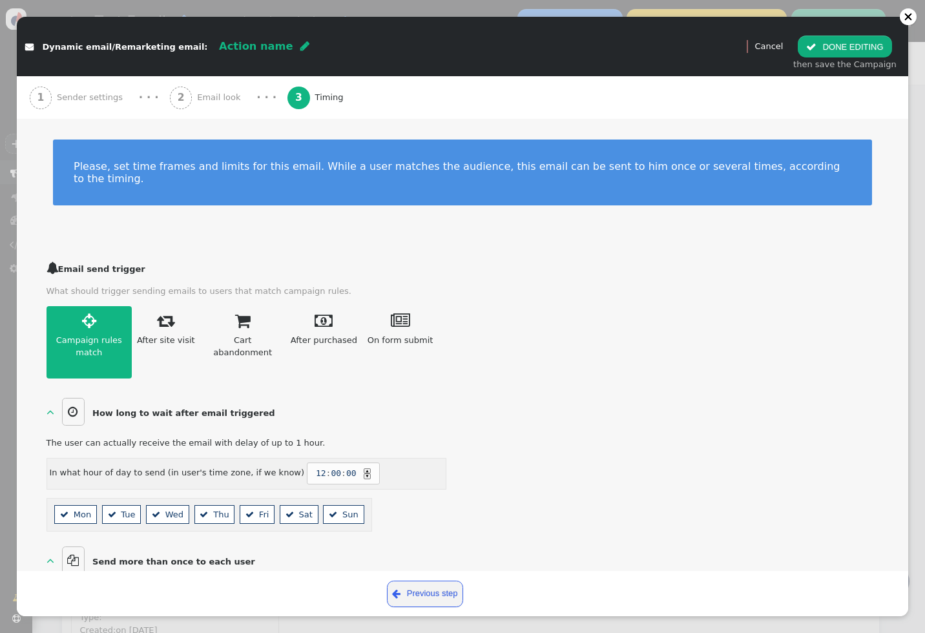
click at [187, 107] on div "2 Email look" at bounding box center [208, 97] width 76 height 43
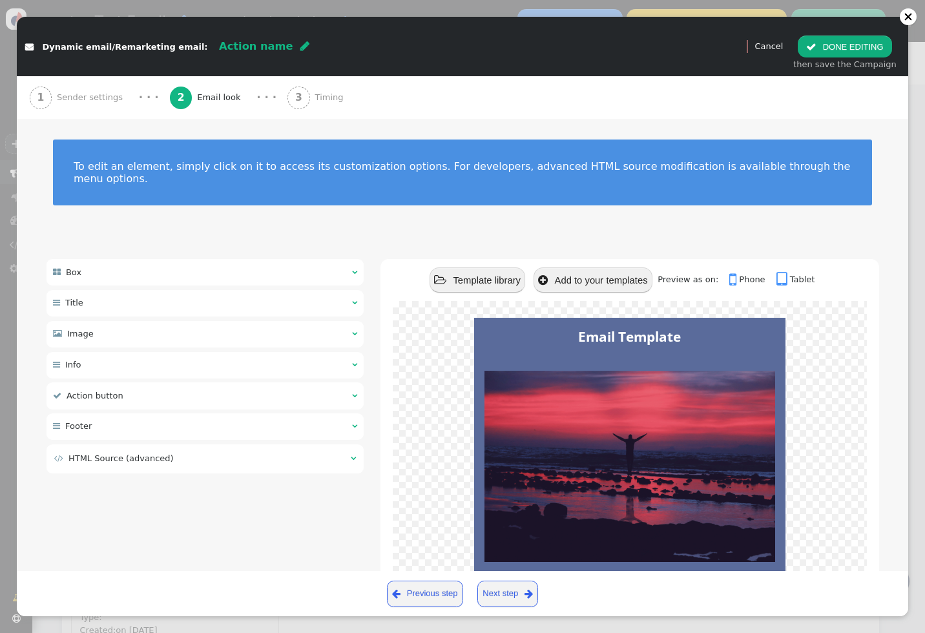
click at [109, 99] on span "Sender settings" at bounding box center [92, 97] width 71 height 13
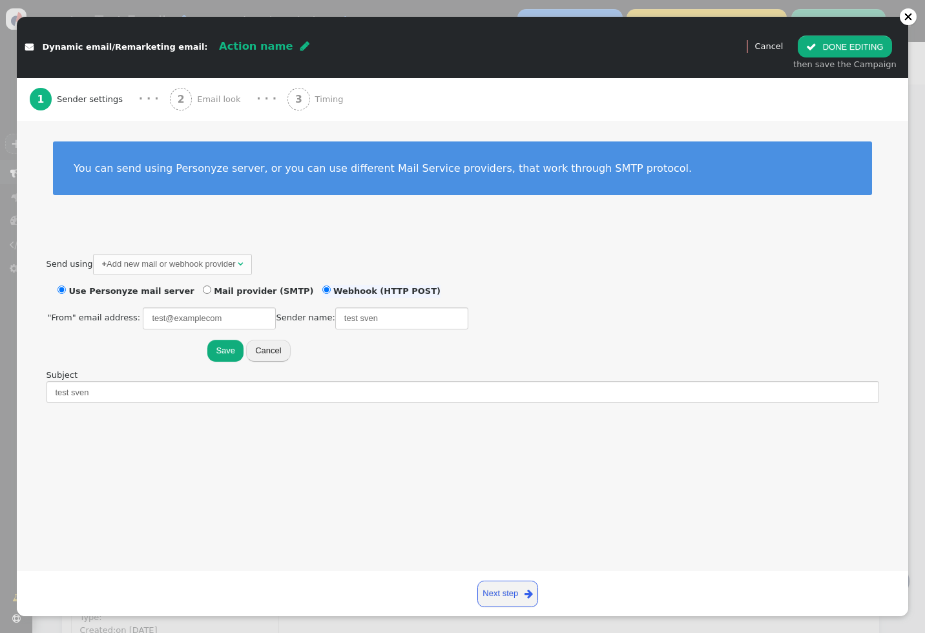
radio input "false"
radio input "true"
click at [322, 289] on li "Webhook (HTTP POST)" at bounding box center [381, 291] width 118 height 13
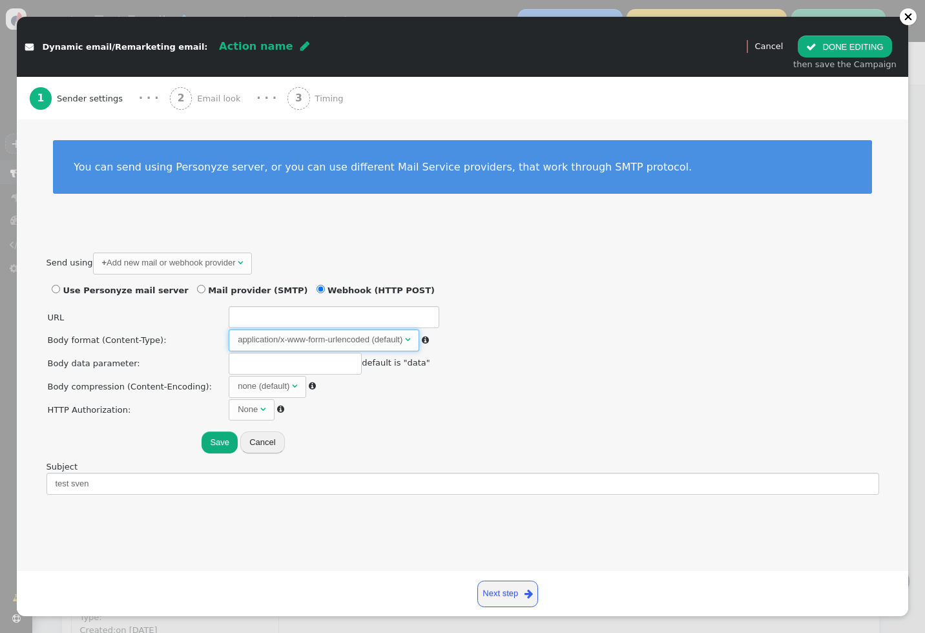
click at [301, 348] on span "application/x-www-form-urlencoded (default) " at bounding box center [324, 341] width 191 height 22
radio input "true"
radio input "false"
click at [217, 294] on li "Mail provider (SMTP)" at bounding box center [252, 290] width 111 height 13
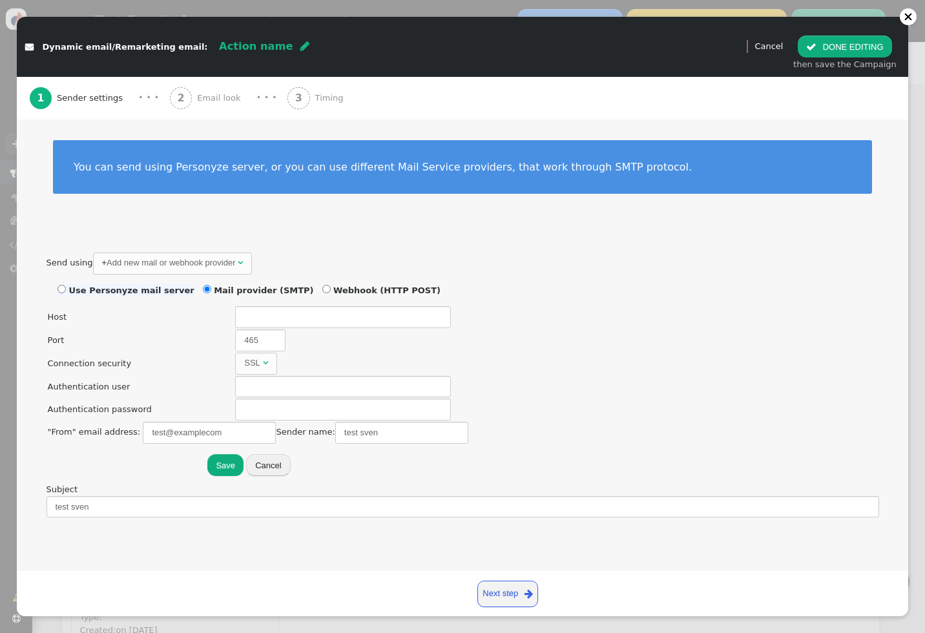
radio input "true"
radio input "false"
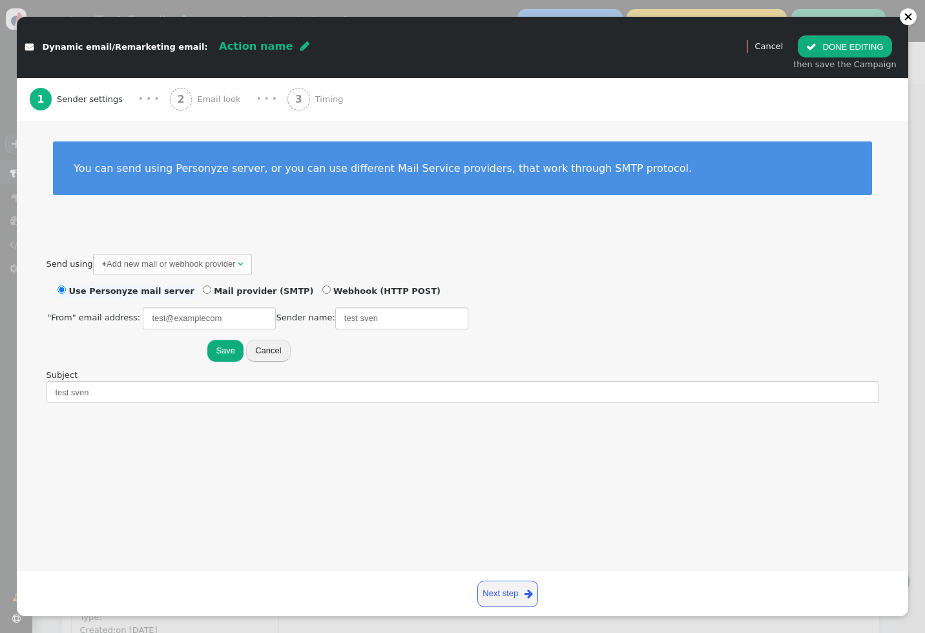
click at [131, 287] on li "Use Personyze mail server" at bounding box center [126, 291] width 137 height 13
click at [510, 597] on link "Next step " at bounding box center [508, 594] width 61 height 26
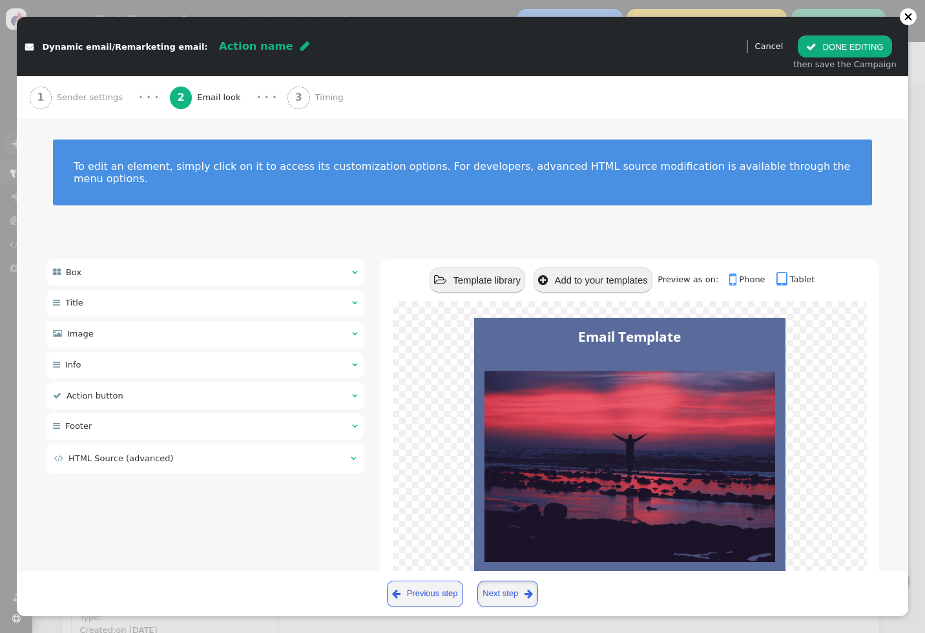
click at [510, 597] on link "Next step " at bounding box center [508, 594] width 61 height 26
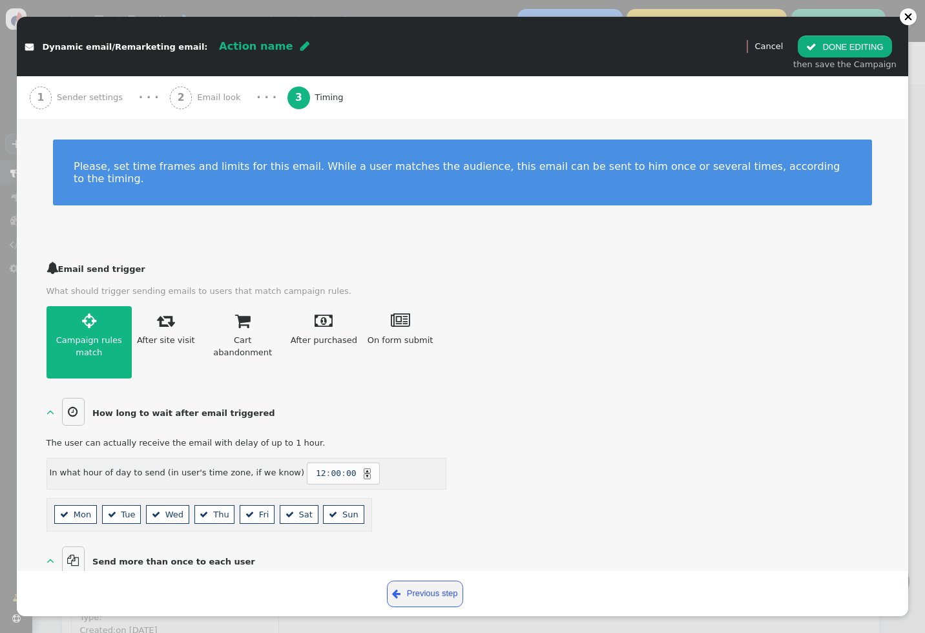
click at [841, 51] on button " DONE EDITING" at bounding box center [845, 47] width 94 height 22
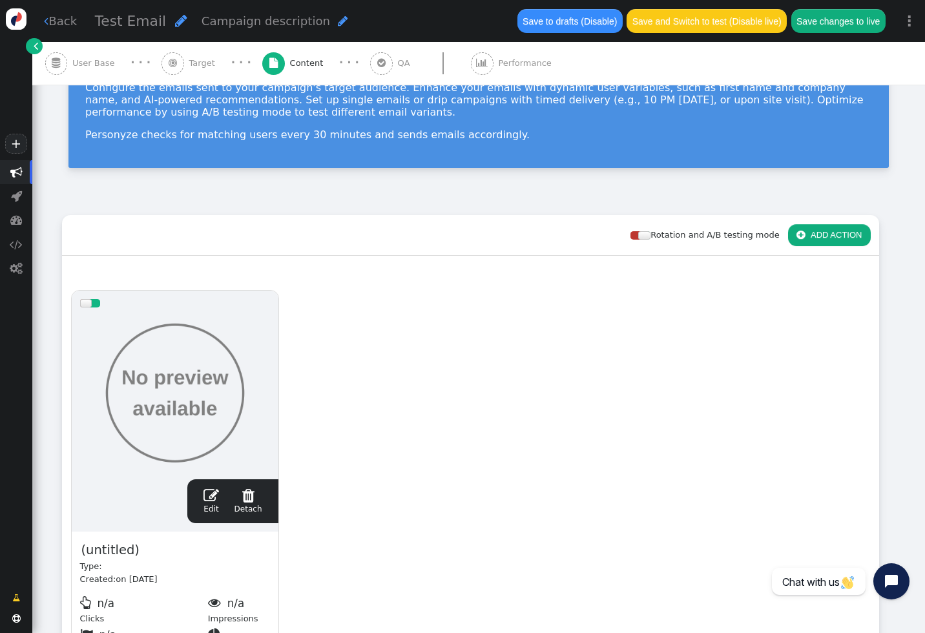
scroll to position [153, 0]
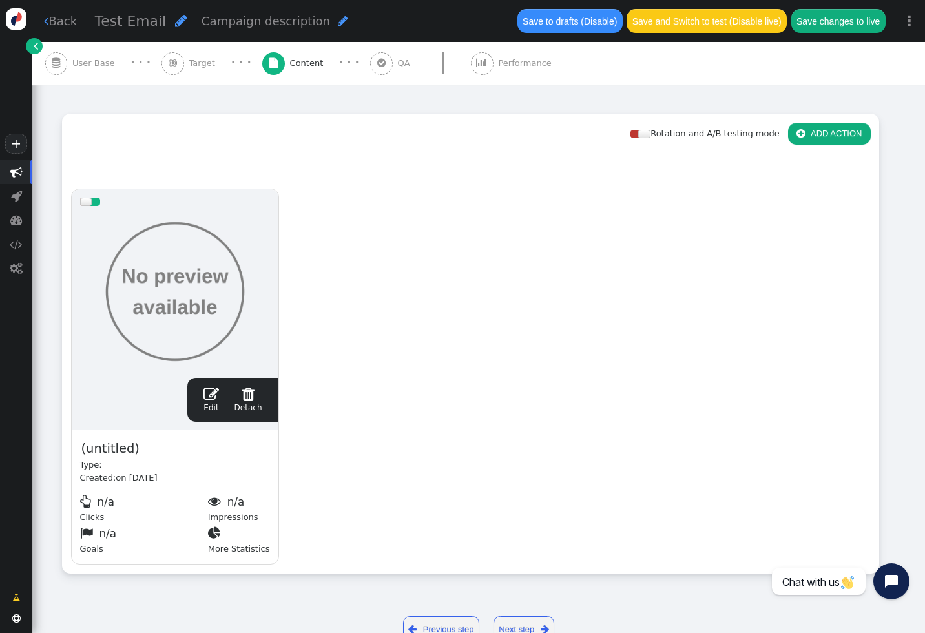
click at [822, 134] on button " ADD ACTION" at bounding box center [829, 134] width 83 height 22
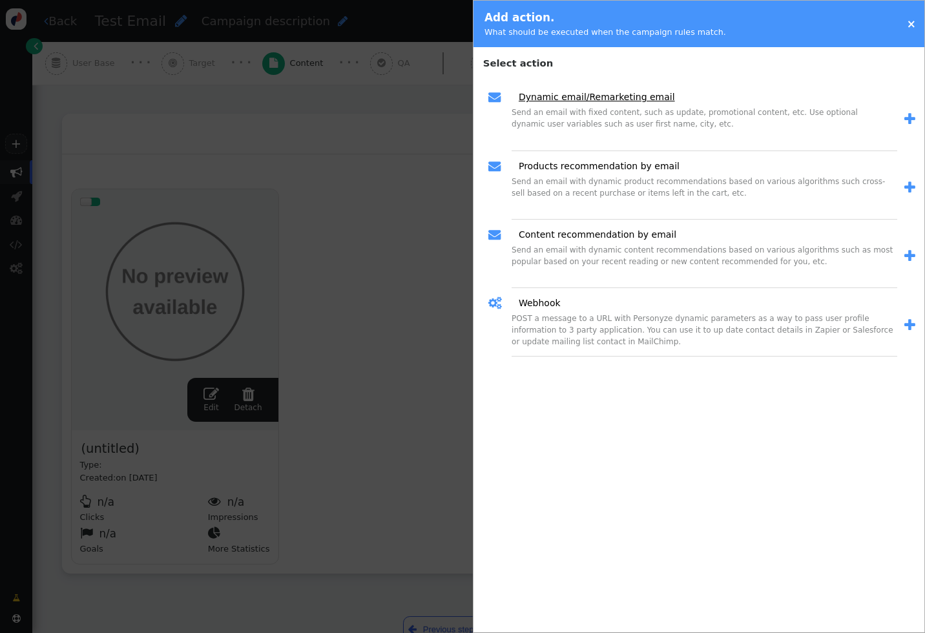
click at [572, 96] on link "Dynamic email/Remarketing email" at bounding box center [592, 97] width 165 height 14
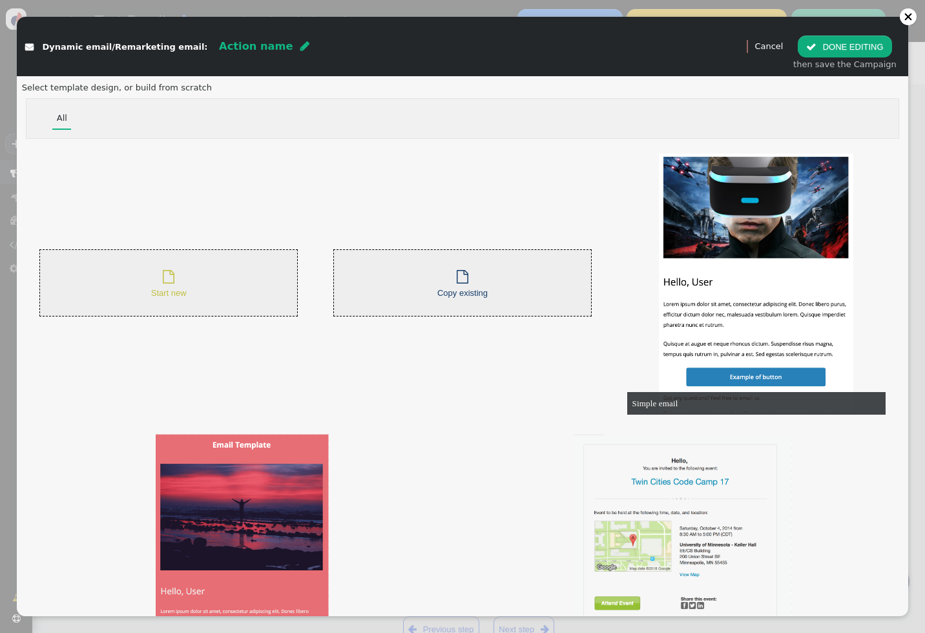
click at [143, 294] on div " Start new" at bounding box center [168, 283] width 259 height 68
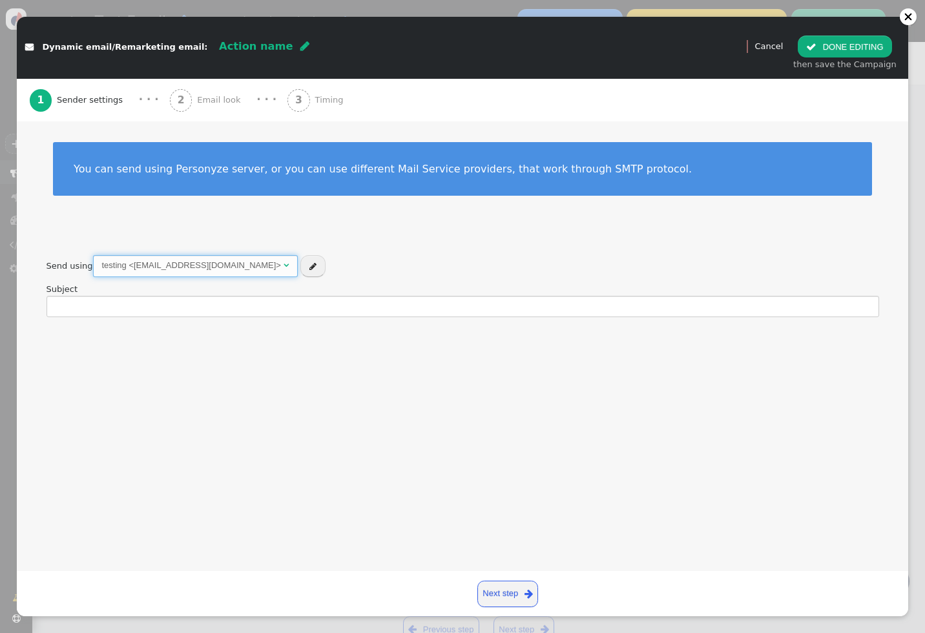
click at [284, 266] on span "" at bounding box center [286, 265] width 5 height 8
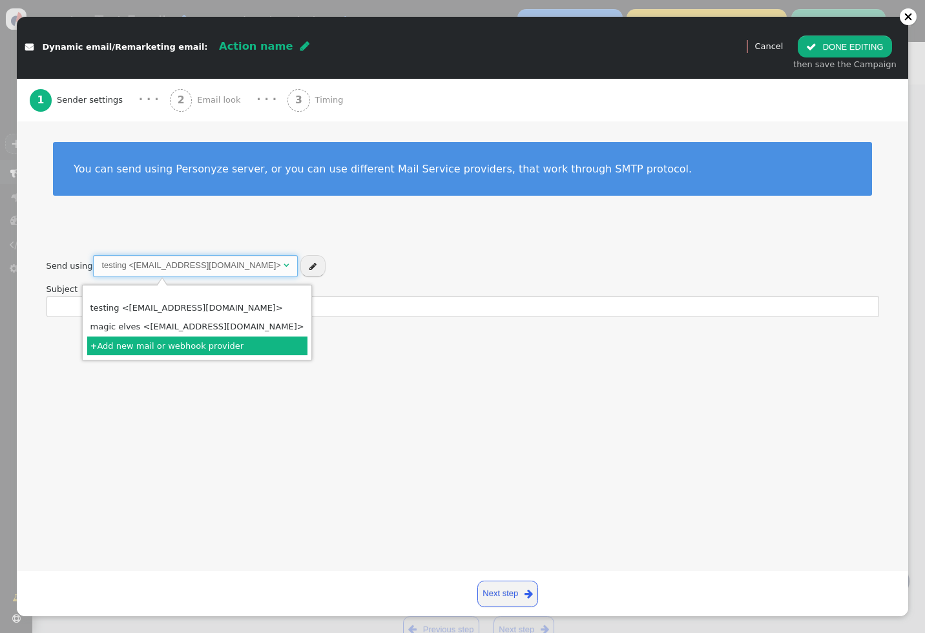
radio input "false"
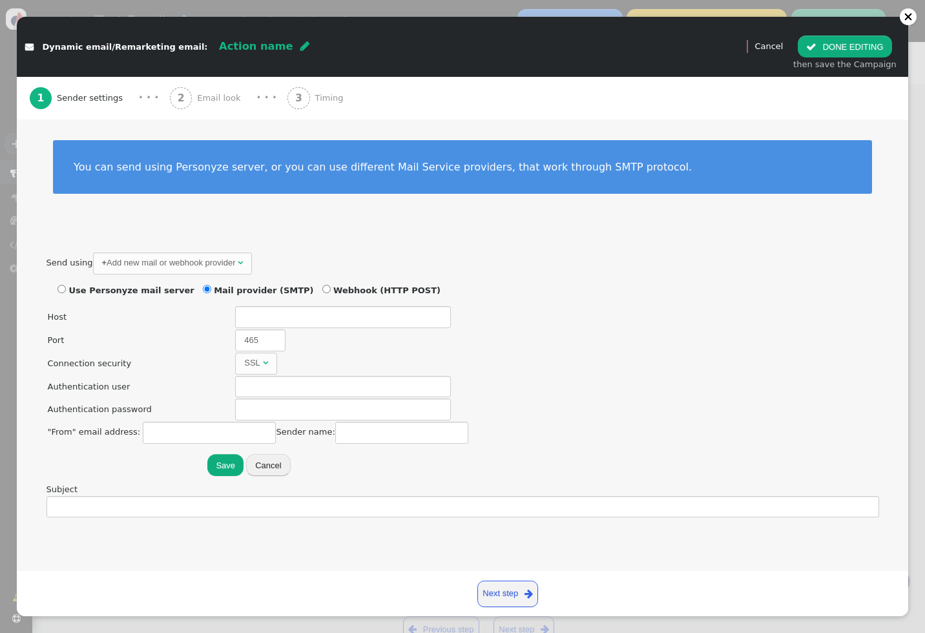
click at [348, 282] on div "Send using + Add new mail or webhook provider   Use Personyze mail server Mai…" at bounding box center [463, 366] width 833 height 226
radio input "false"
radio input "true"
click at [334, 293] on li "Webhook (HTTP POST)" at bounding box center [381, 290] width 118 height 13
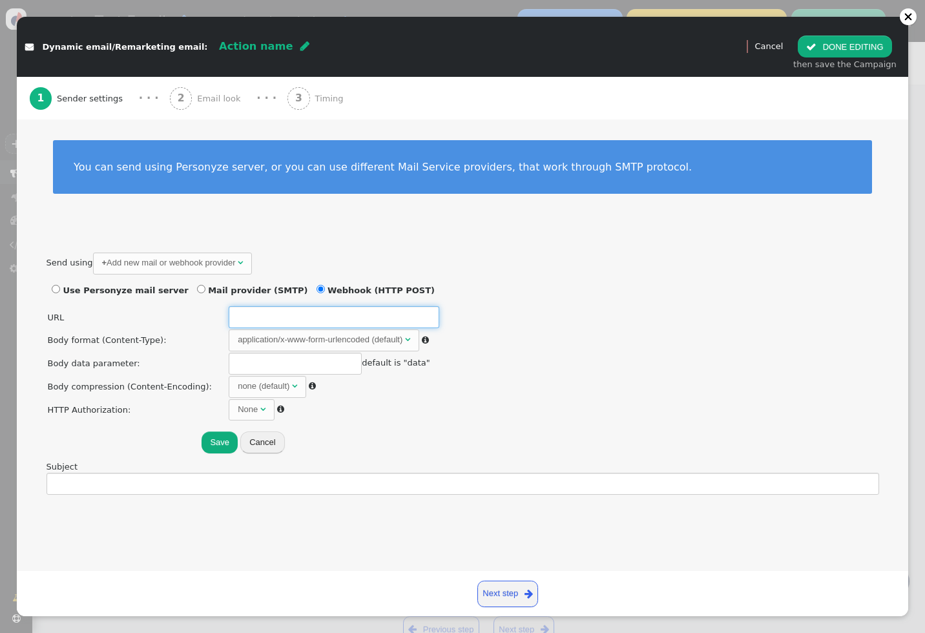
click at [259, 315] on input "text" at bounding box center [334, 317] width 210 height 22
type input "[DOMAIN_NAME]"
click at [280, 331] on span "application/x-www-form-urlencoded (default) " at bounding box center [324, 341] width 191 height 22
click at [266, 383] on div "none (default)" at bounding box center [264, 386] width 52 height 13
click at [260, 410] on span "" at bounding box center [262, 409] width 5 height 8
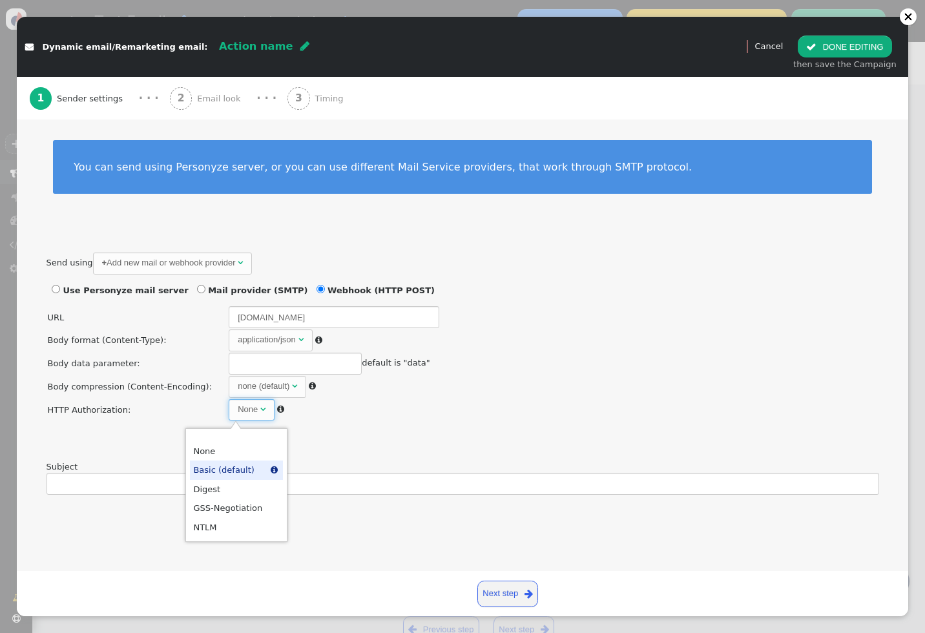
click at [331, 436] on td "Save Delete this provider Cancel" at bounding box center [248, 438] width 400 height 32
click at [253, 411] on span "None " at bounding box center [252, 410] width 46 height 22
click at [307, 432] on td "Save Delete this provider Cancel" at bounding box center [248, 438] width 400 height 32
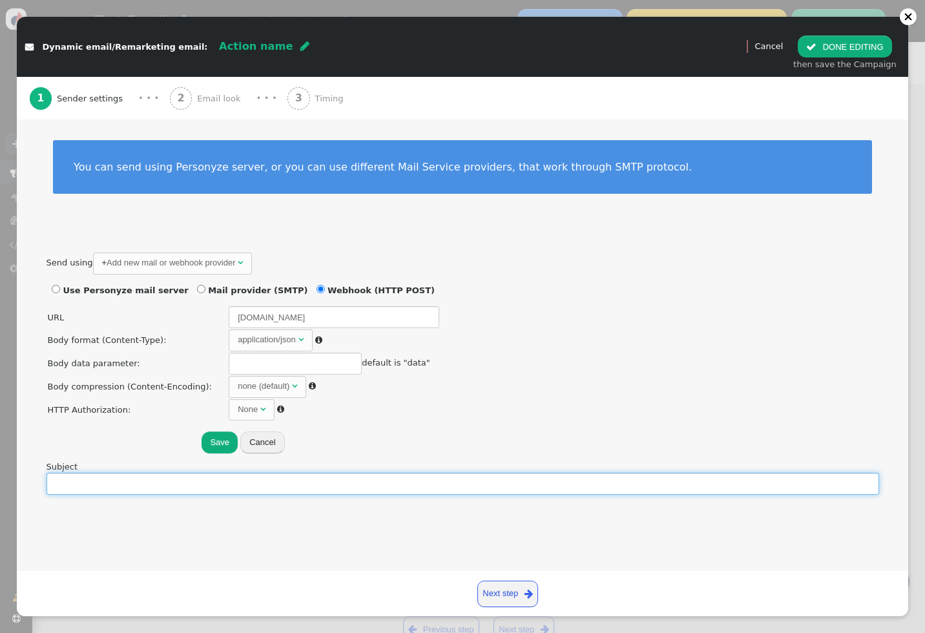
click at [323, 483] on input "text" at bounding box center [463, 484] width 833 height 22
type input "hello"
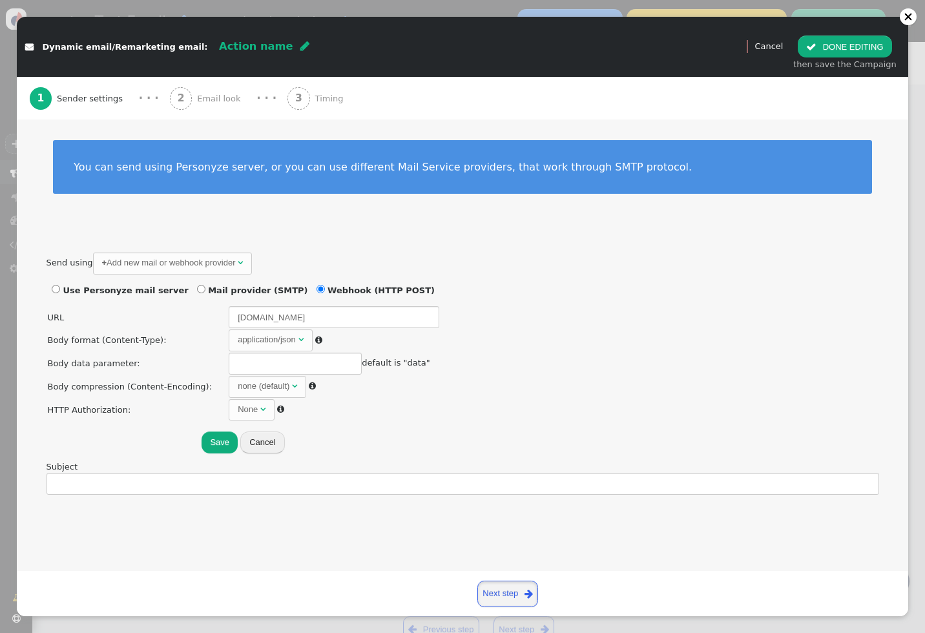
click at [491, 593] on link "Next step " at bounding box center [508, 594] width 61 height 26
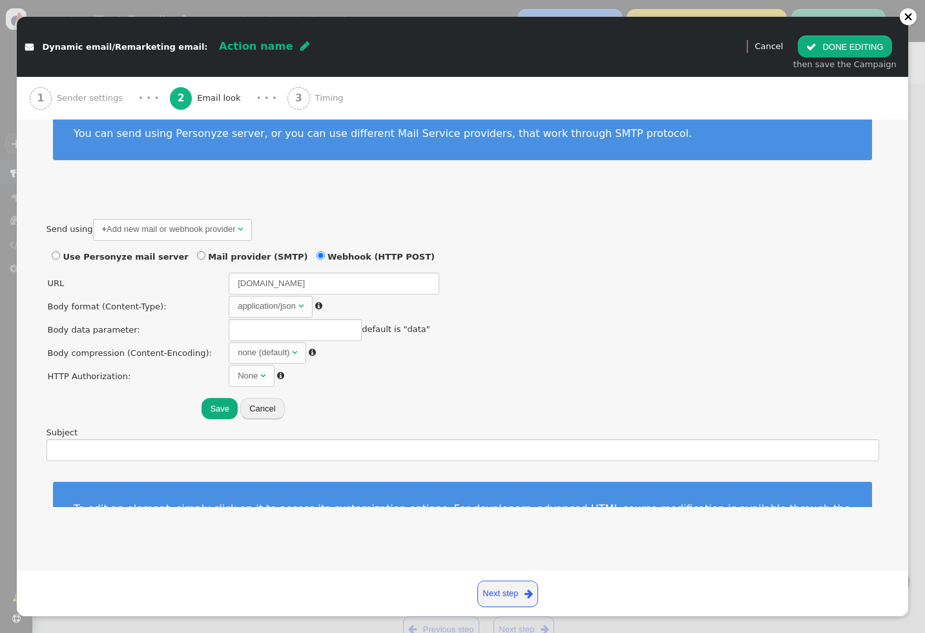
scroll to position [0, 0]
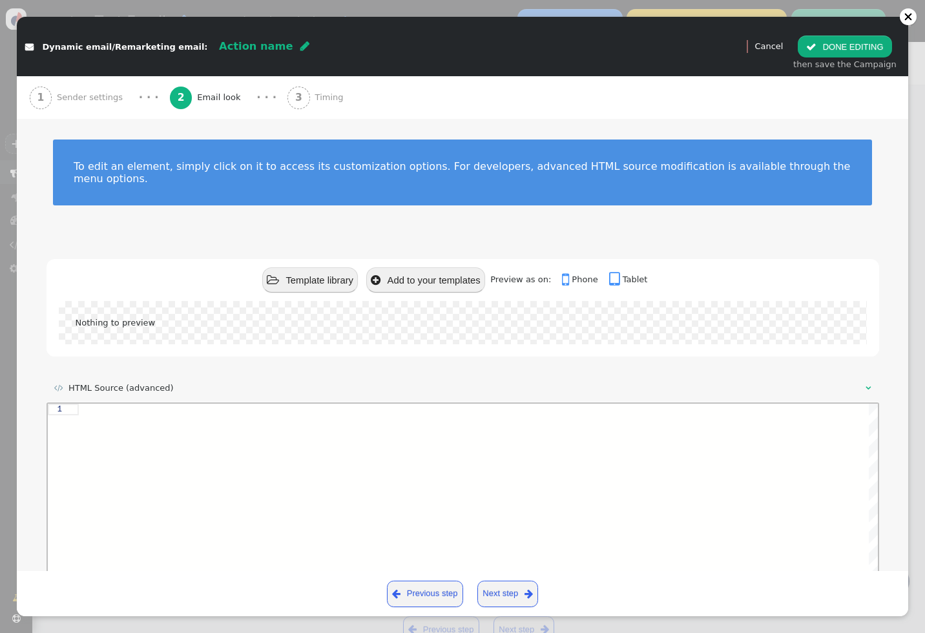
click at [130, 419] on div at bounding box center [477, 507] width 799 height 207
click at [117, 421] on div at bounding box center [477, 422] width 799 height 12
click at [146, 422] on div ""a"" at bounding box center [477, 422] width 799 height 12
click at [255, 452] on div "{ "a": b }" at bounding box center [477, 507] width 799 height 207
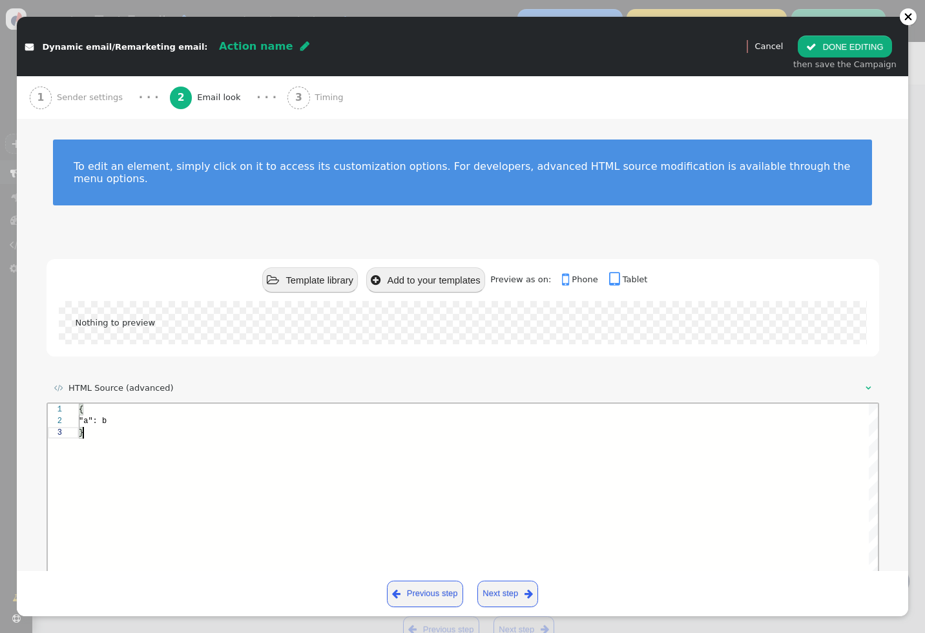
scroll to position [23, 5]
type textarea "{ "a": b }"
click at [511, 591] on link "Next step " at bounding box center [508, 594] width 61 height 26
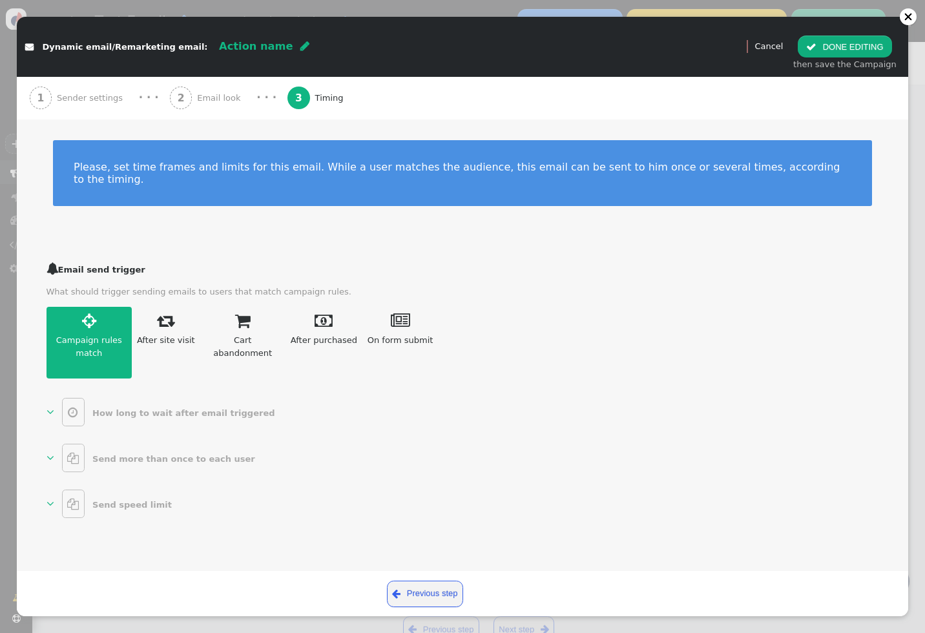
click at [199, 409] on b "How long to wait after email triggered" at bounding box center [183, 414] width 182 height 10
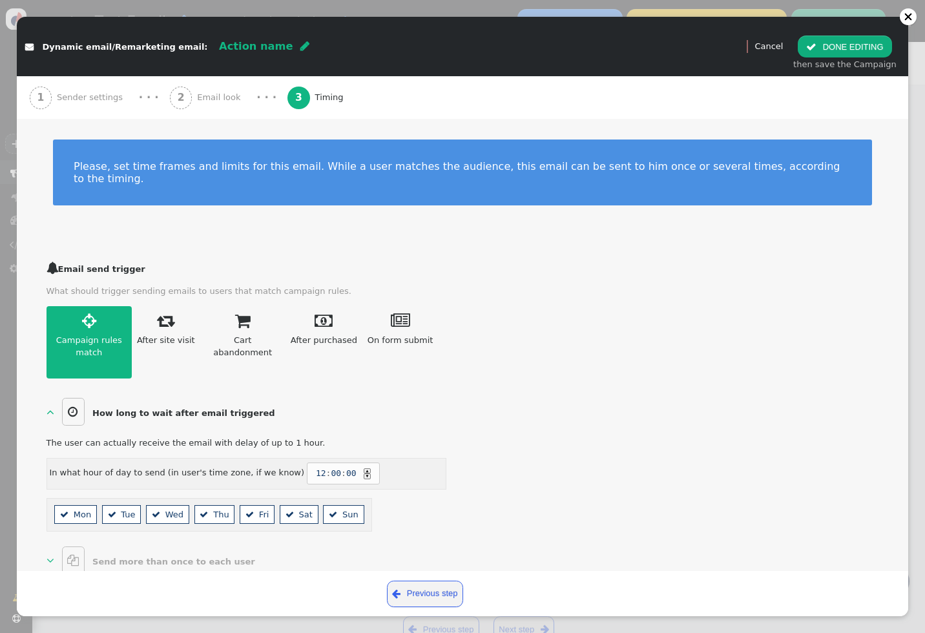
click at [850, 43] on button " DONE EDITING" at bounding box center [845, 47] width 94 height 22
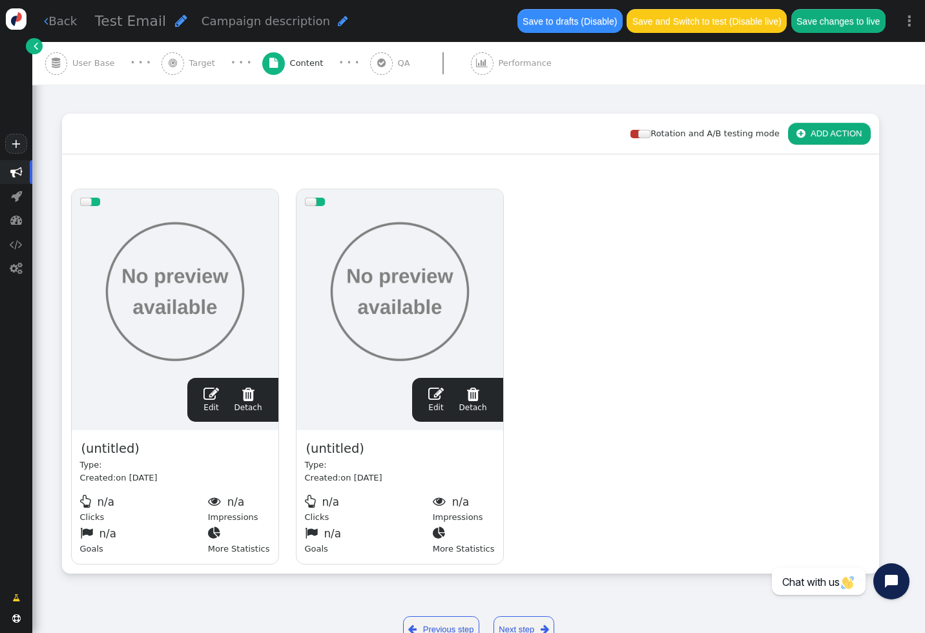
scroll to position [0, 0]
click at [196, 396] on div " Edit  Detach  Preview" at bounding box center [232, 400] width 91 height 44
click at [206, 396] on span "" at bounding box center [212, 394] width 16 height 16
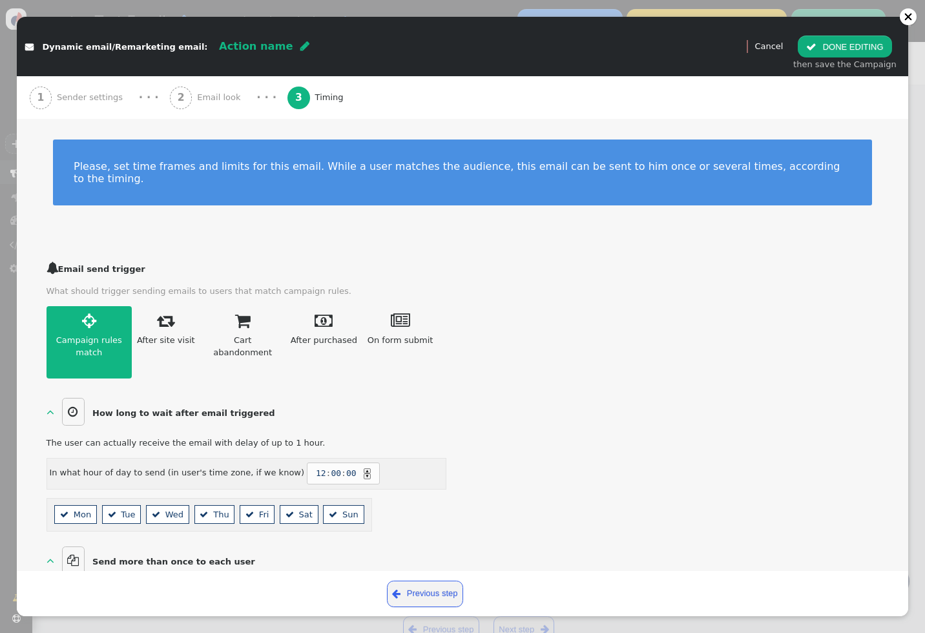
click at [80, 94] on span "Sender settings" at bounding box center [92, 97] width 71 height 13
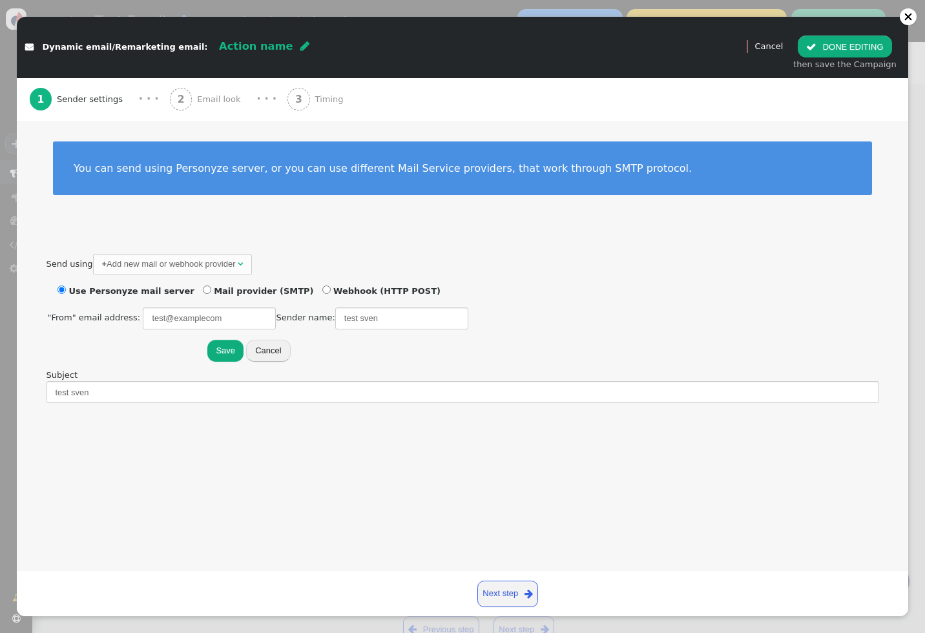
click at [139, 94] on div "· · ·" at bounding box center [149, 99] width 20 height 16
click at [783, 46] on link "Cancel" at bounding box center [769, 46] width 28 height 10
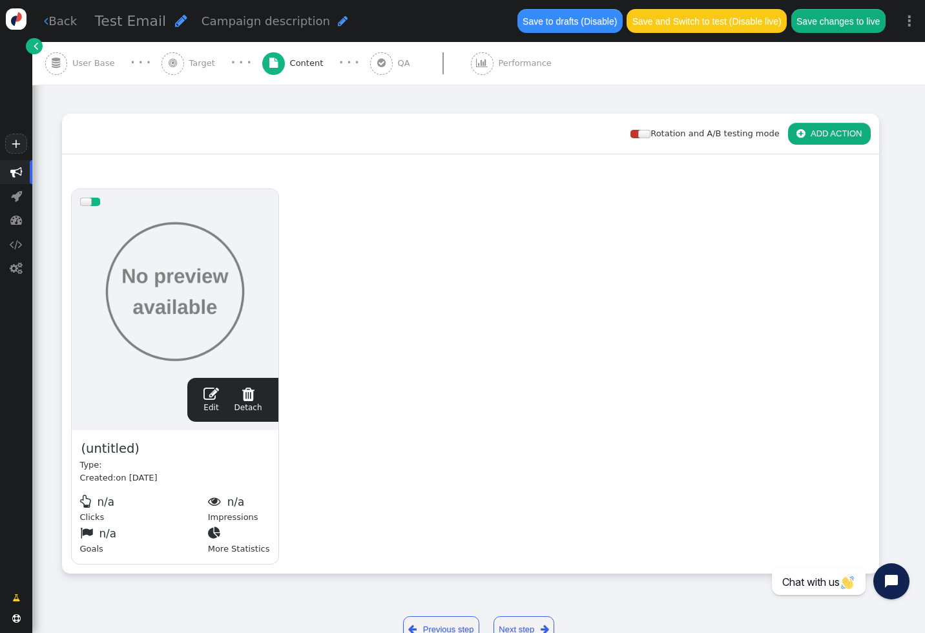
click at [212, 397] on span "" at bounding box center [212, 394] width 16 height 16
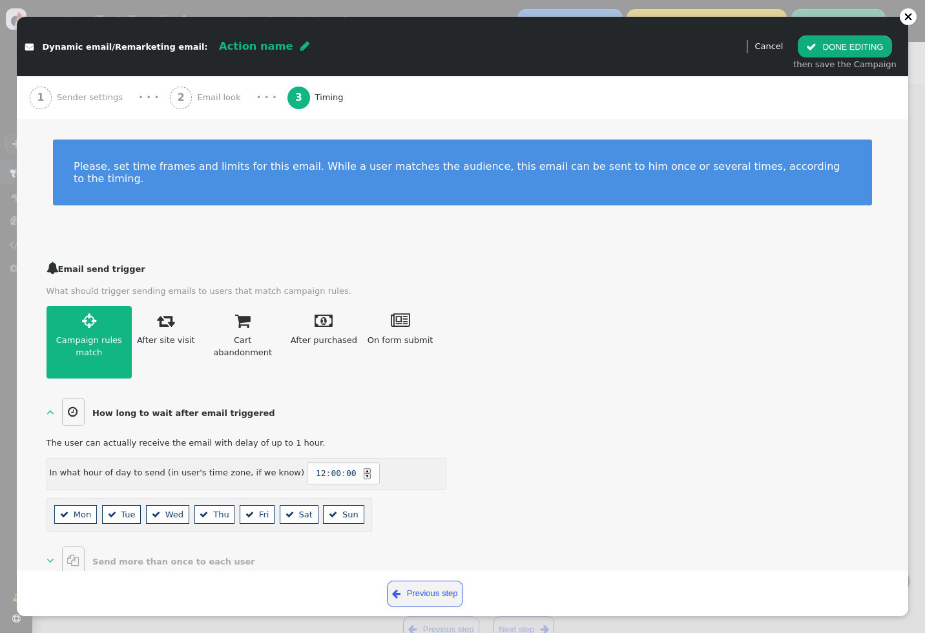
click at [89, 98] on span "Sender settings" at bounding box center [92, 97] width 71 height 13
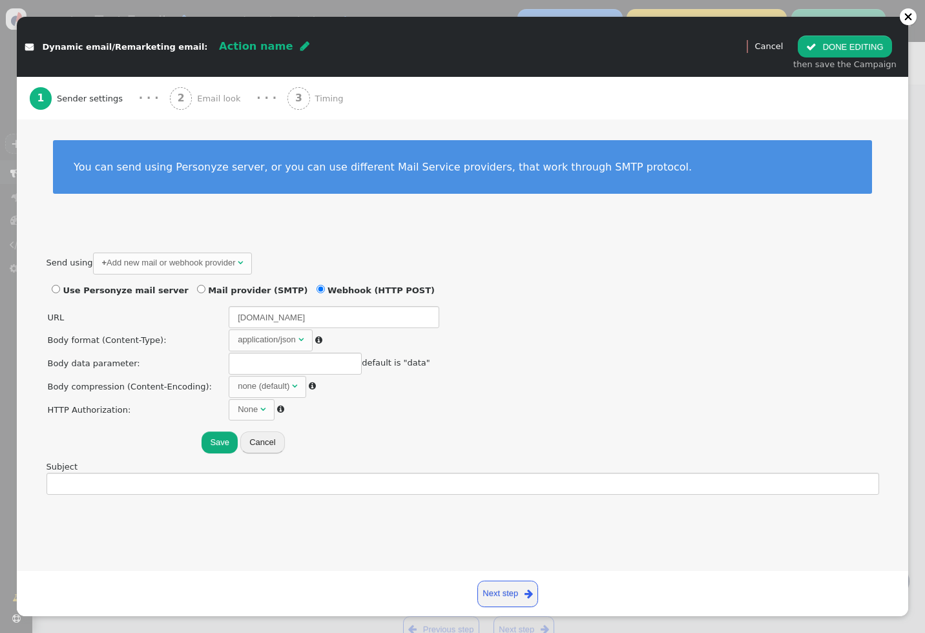
click at [197, 103] on span "Email look" at bounding box center [221, 98] width 48 height 13
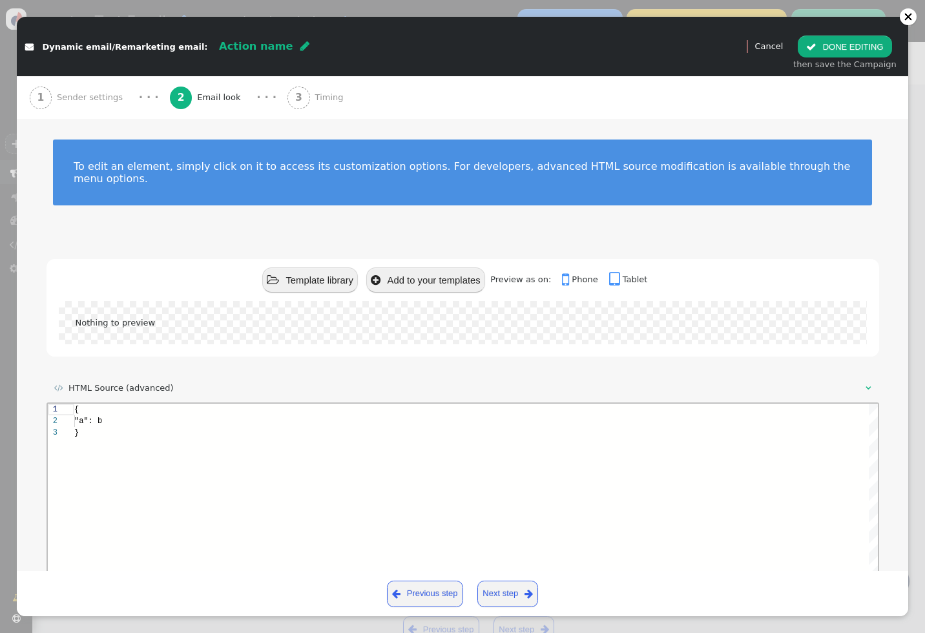
click at [295, 96] on div "3 Timing" at bounding box center [318, 97] width 61 height 43
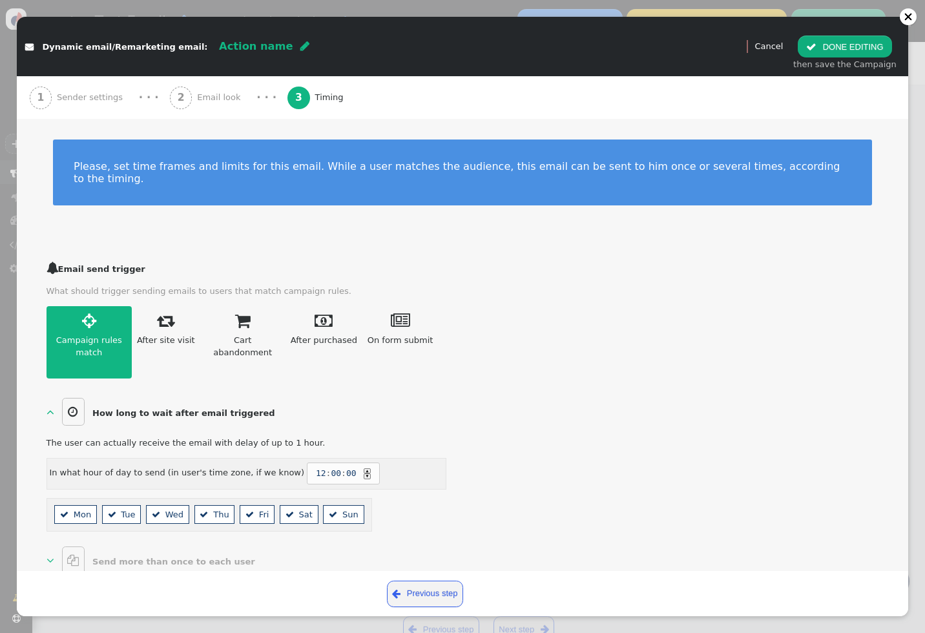
click at [218, 97] on span "Email look" at bounding box center [221, 97] width 48 height 13
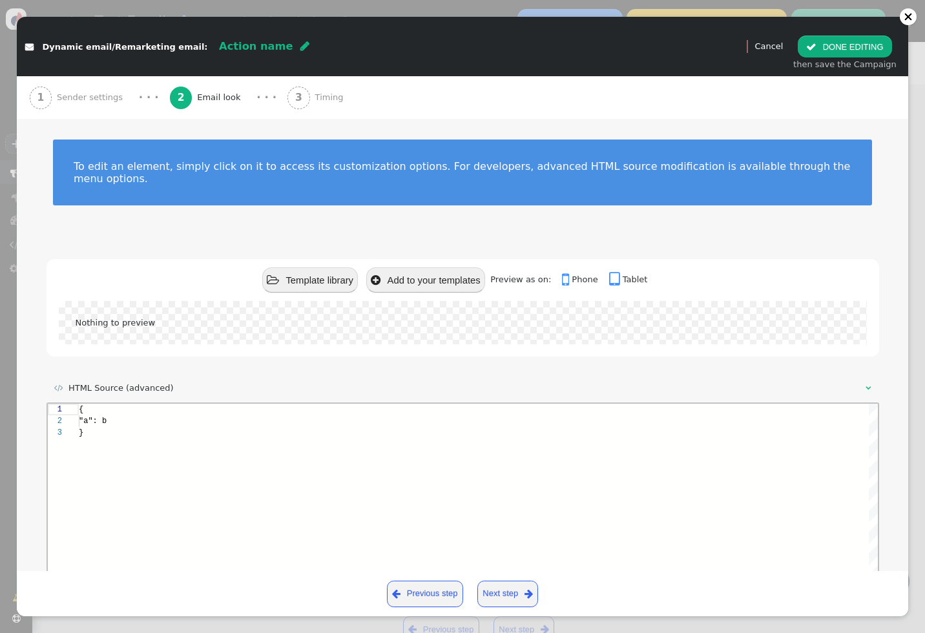
click at [120, 97] on span "Sender settings" at bounding box center [92, 97] width 71 height 13
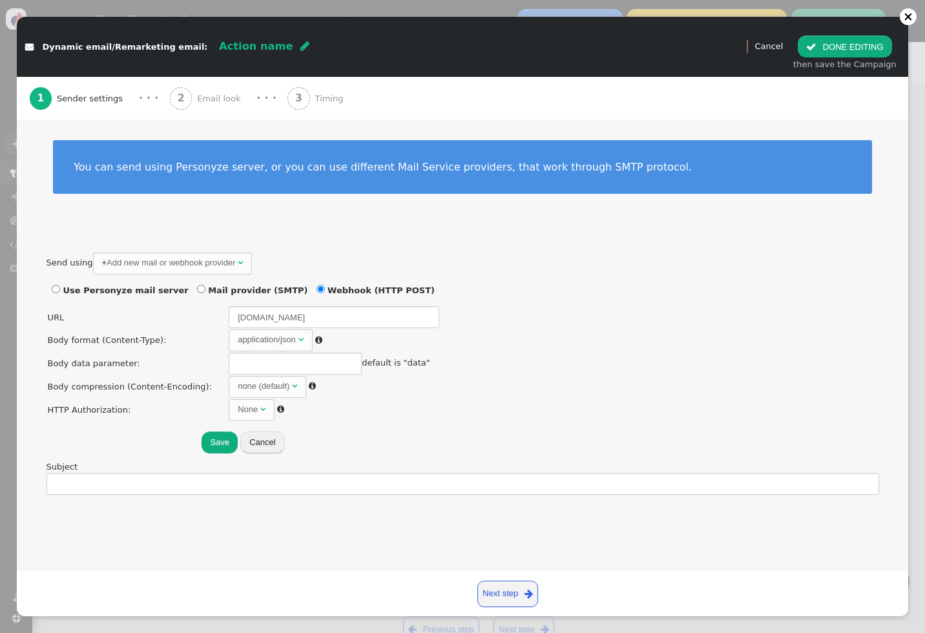
click at [777, 47] on link "Cancel" at bounding box center [769, 46] width 28 height 10
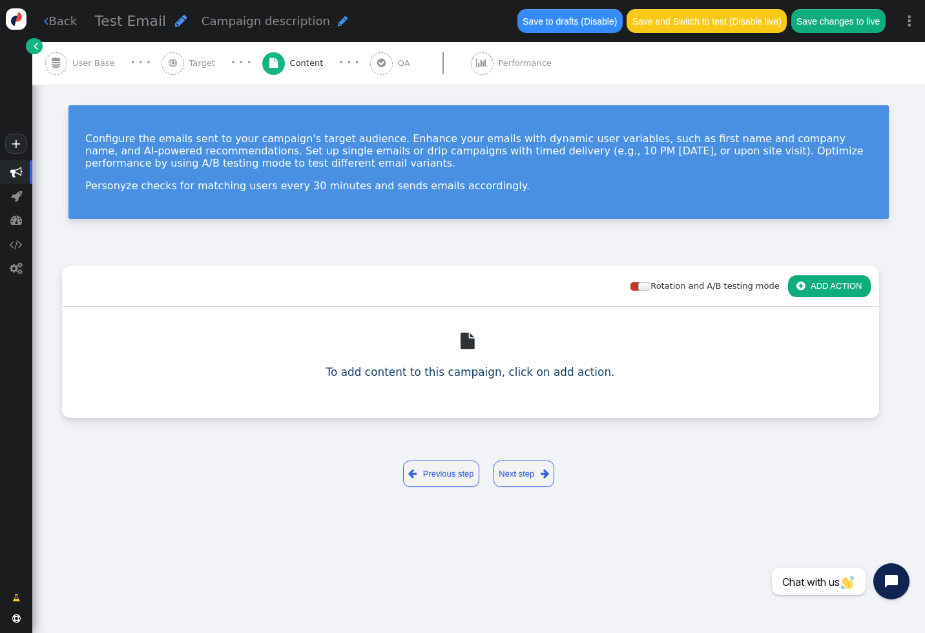
scroll to position [0, 0]
